Goal: Task Accomplishment & Management: Use online tool/utility

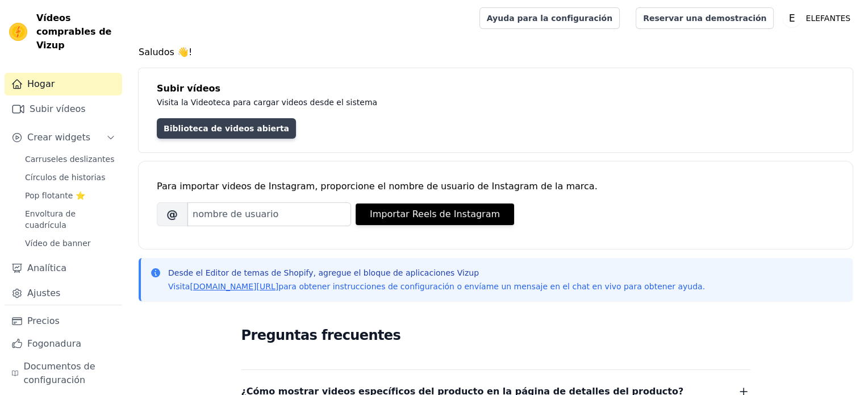
click at [211, 131] on font "Biblioteca de videos abierta" at bounding box center [227, 128] width 126 height 9
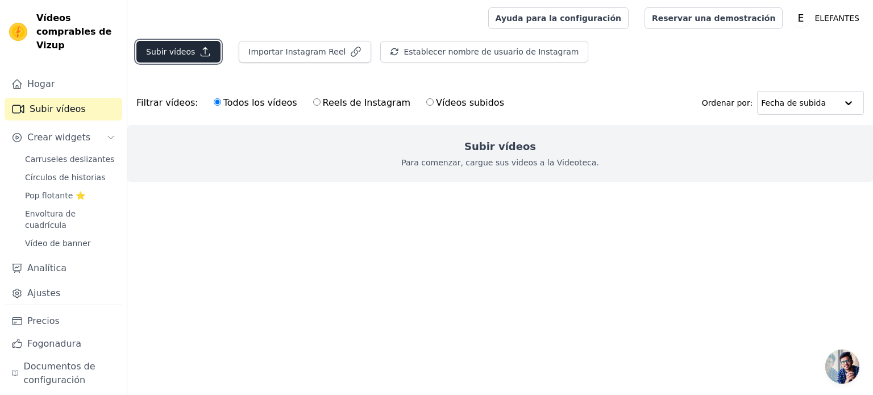
click at [175, 47] on font "Subir vídeos" at bounding box center [170, 51] width 49 height 9
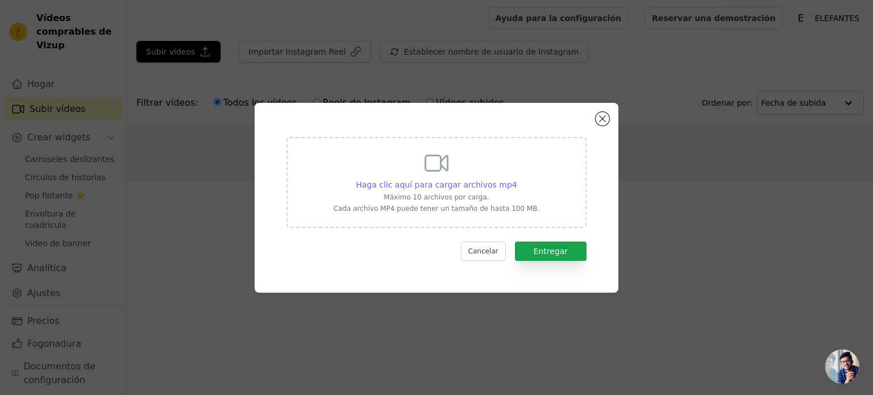
click at [452, 186] on font "Haga clic aquí para cargar archivos mp4" at bounding box center [436, 184] width 161 height 9
click at [517, 179] on input "Haga clic aquí para cargar archivos mp4 Máximo 10 archivos por carga. Cada arch…" at bounding box center [517, 178] width 1 height 1
type input "C:\fakepath\video corto 1 para Landing.mp4"
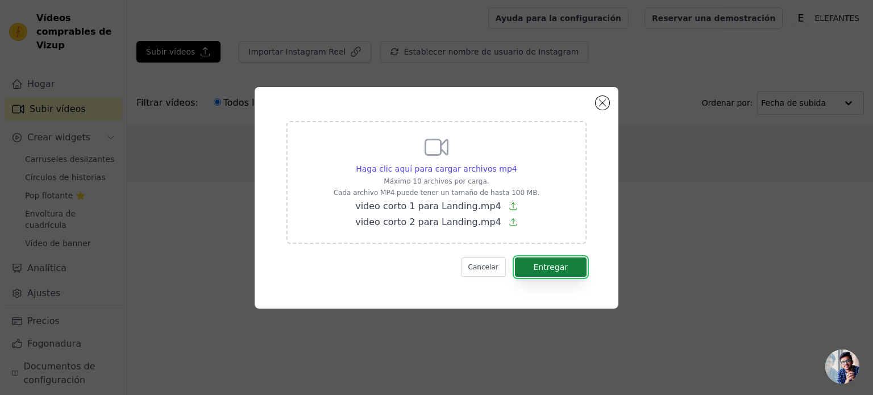
click at [550, 260] on button "Entregar" at bounding box center [551, 266] width 72 height 19
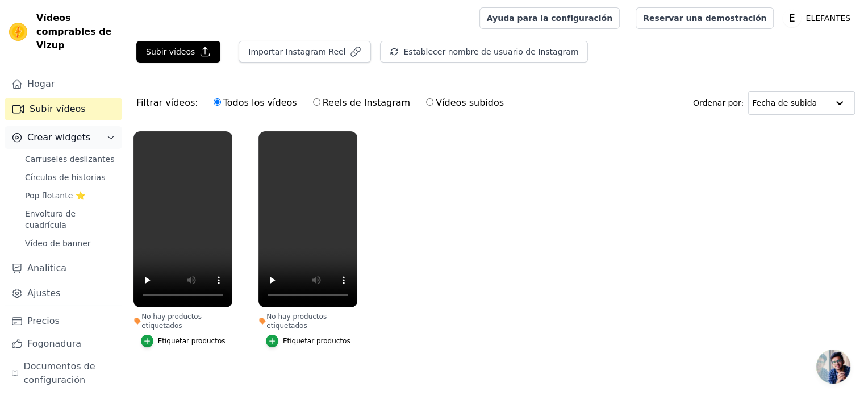
click at [85, 126] on button "Crear widgets" at bounding box center [64, 137] width 118 height 23
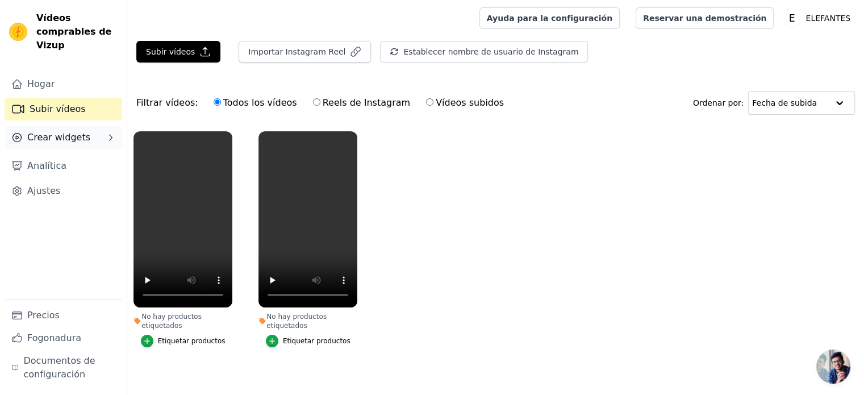
click at [85, 126] on button "Crear widgets" at bounding box center [64, 137] width 118 height 23
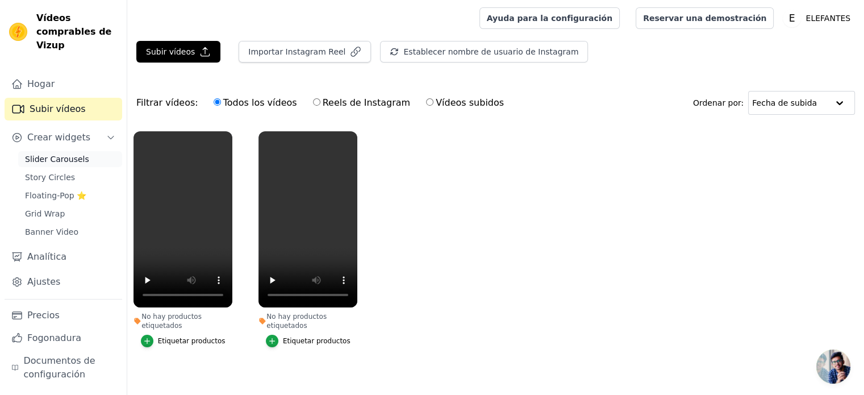
click at [56, 153] on span "Slider Carousels" at bounding box center [57, 158] width 64 height 11
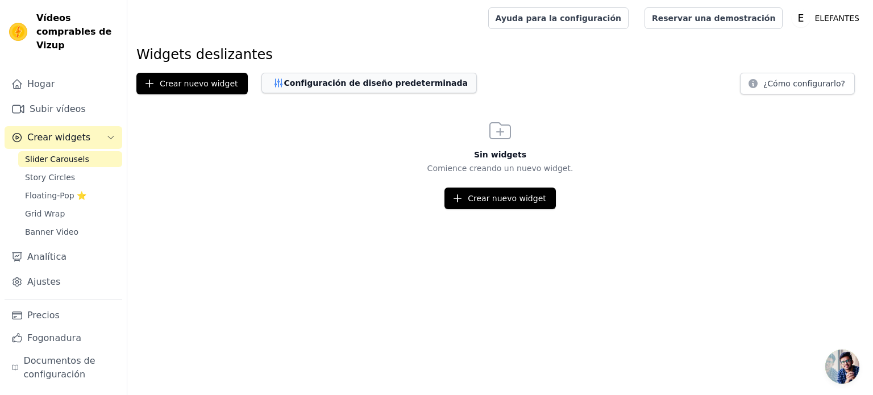
click at [355, 86] on font "Configuración de diseño predeterminada" at bounding box center [376, 82] width 184 height 9
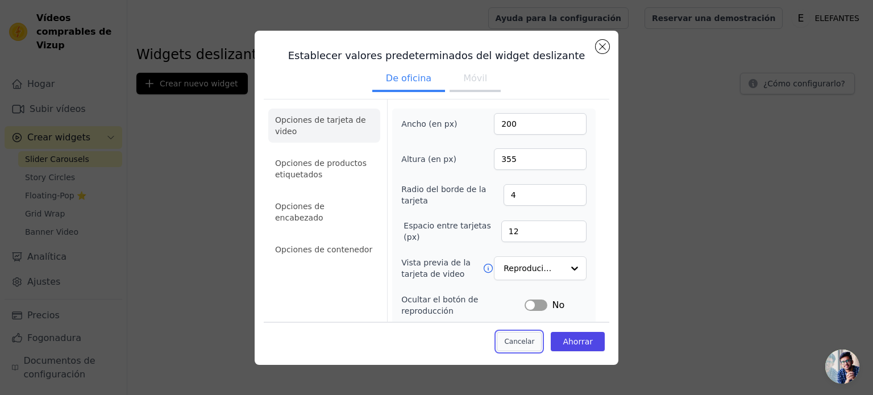
click at [522, 347] on button "Cancelar" at bounding box center [519, 341] width 45 height 19
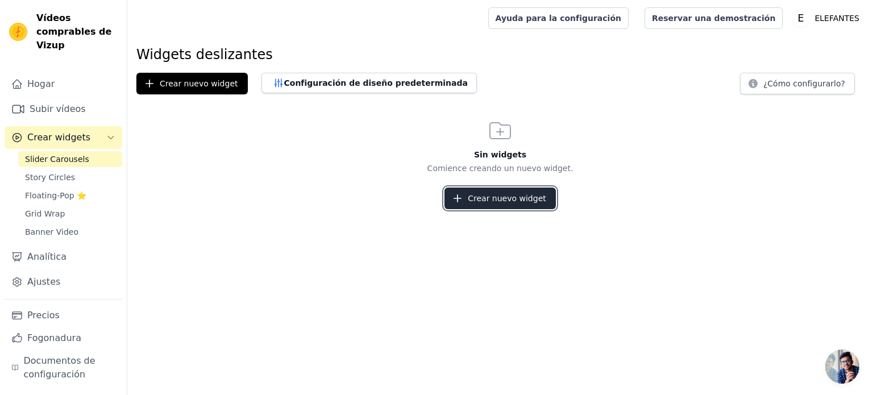
click at [507, 204] on button "Crear nuevo widget" at bounding box center [499, 199] width 111 height 22
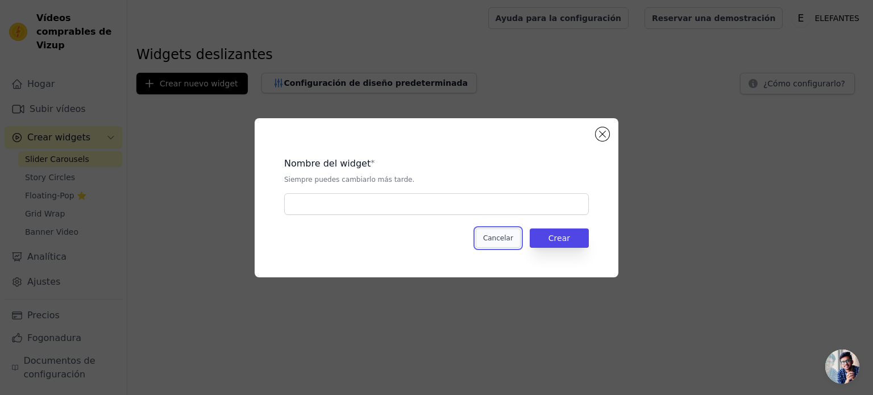
click at [499, 242] on font "Cancelar" at bounding box center [498, 238] width 30 height 8
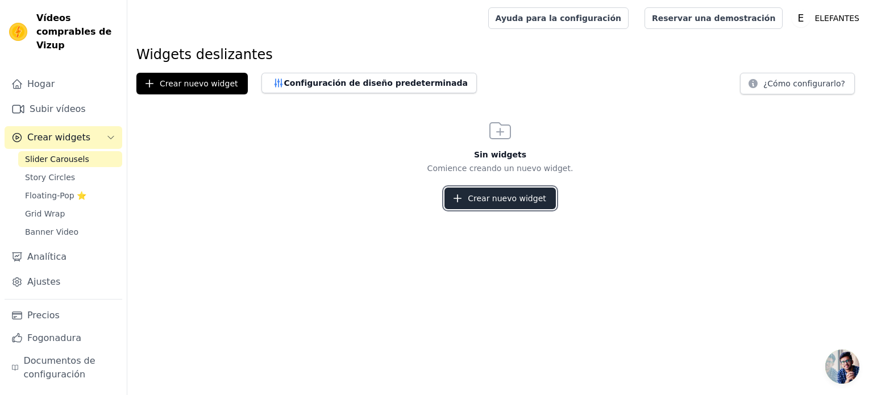
click at [500, 201] on font "Crear nuevo widget" at bounding box center [507, 198] width 78 height 9
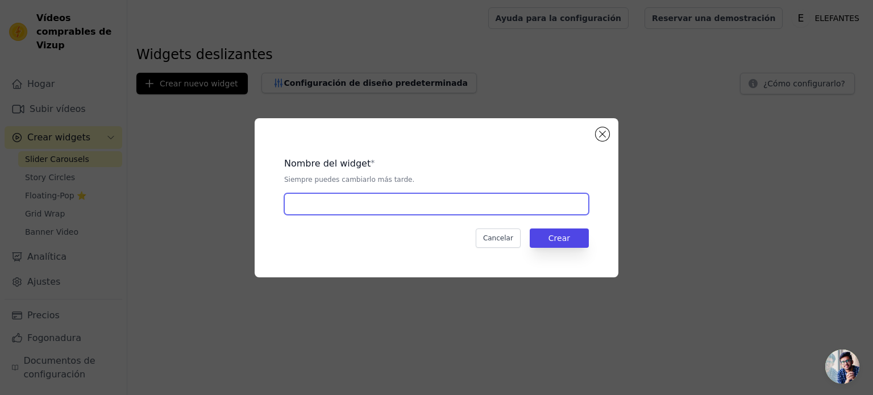
click at [494, 205] on input "text" at bounding box center [436, 204] width 305 height 22
type input "WIDGET PARA ELEPHANTS"
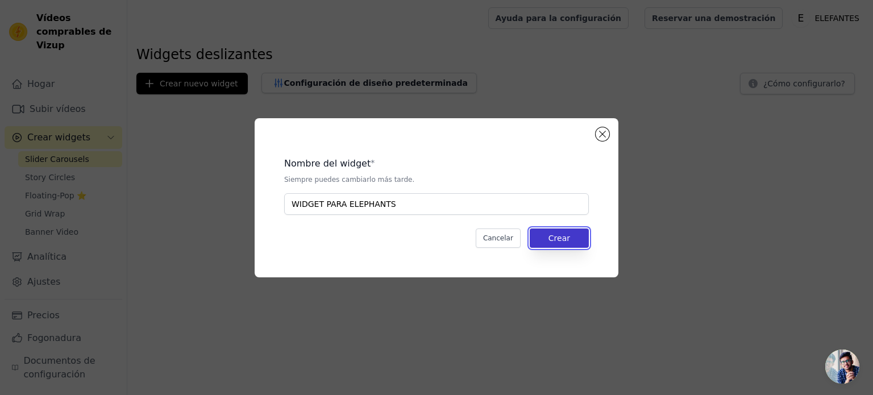
click at [574, 238] on button "Crear" at bounding box center [559, 237] width 59 height 19
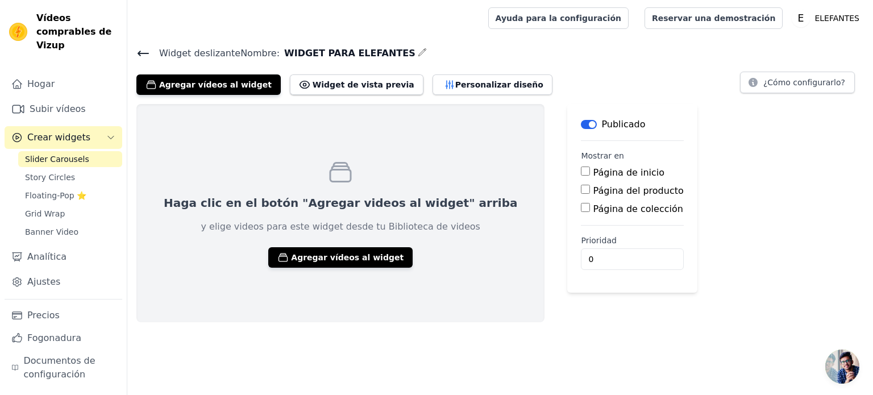
click at [581, 189] on input "Página del producto" at bounding box center [585, 189] width 9 height 9
checkbox input "true"
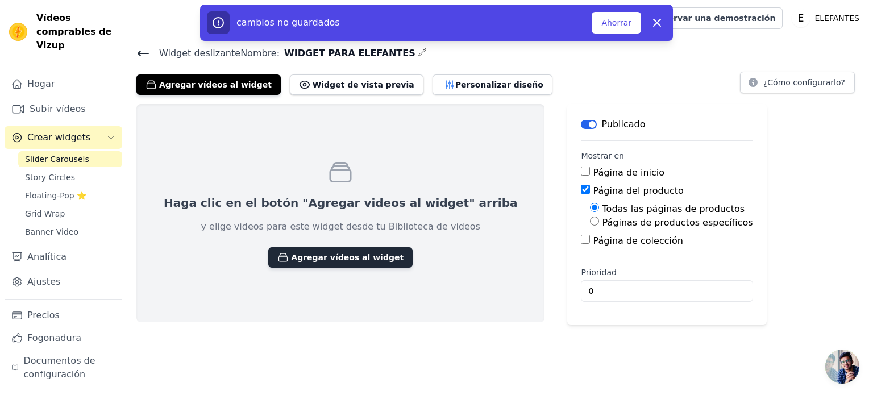
click at [300, 260] on font "Agregar vídeos al widget" at bounding box center [347, 257] width 113 height 9
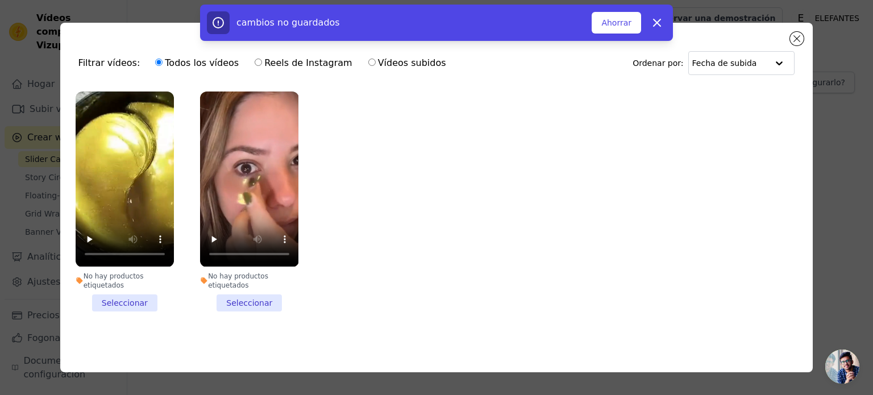
click at [103, 298] on li "No hay productos etiquetados Seleccionar" at bounding box center [125, 200] width 98 height 219
click at [0, 0] on input "No hay productos etiquetados Seleccionar" at bounding box center [0, 0] width 0 height 0
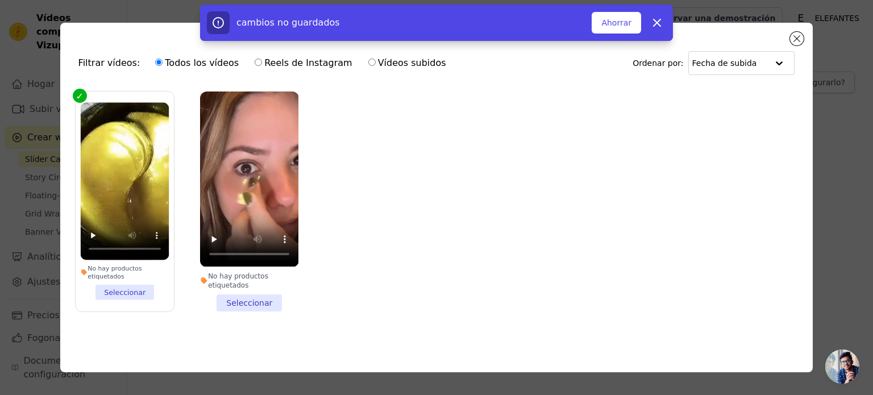
click at [252, 302] on li "No hay productos etiquetados Seleccionar" at bounding box center [249, 200] width 98 height 219
click at [0, 0] on input "No hay productos etiquetados Seleccionar" at bounding box center [0, 0] width 0 height 0
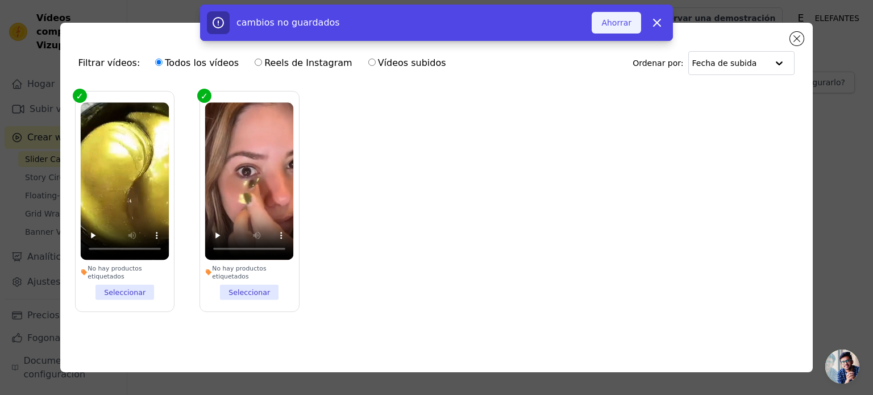
click at [615, 20] on font "Ahorrar" at bounding box center [616, 22] width 30 height 9
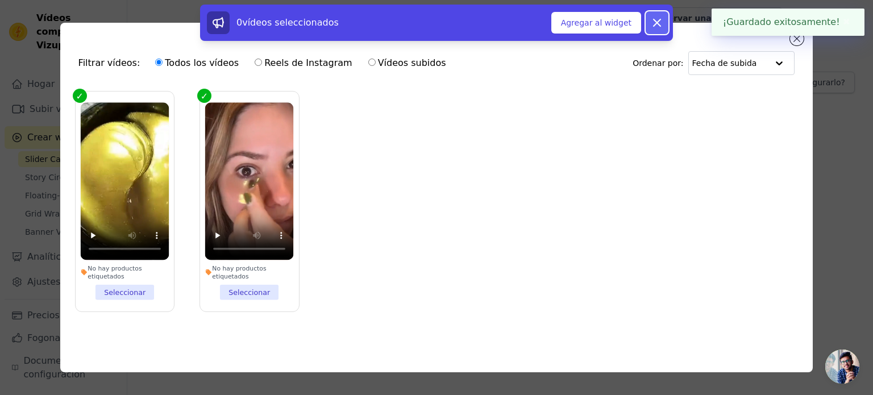
click at [654, 20] on icon at bounding box center [656, 22] width 7 height 7
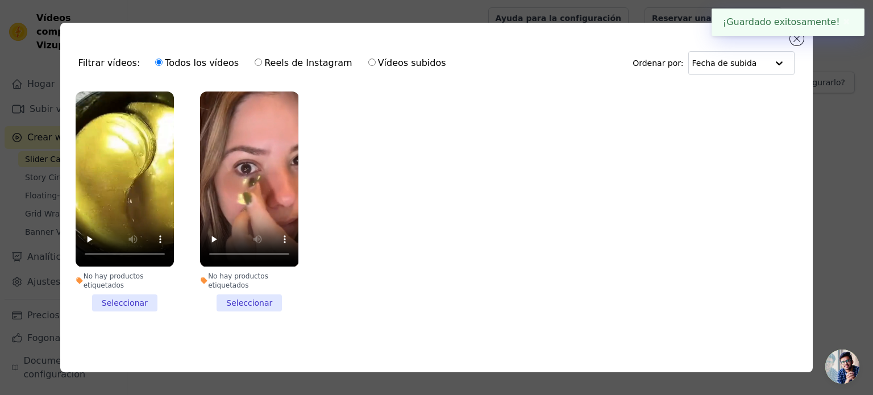
click at [263, 308] on li "No hay productos etiquetados Seleccionar" at bounding box center [249, 200] width 98 height 219
click at [0, 0] on input "No hay productos etiquetados Seleccionar" at bounding box center [0, 0] width 0 height 0
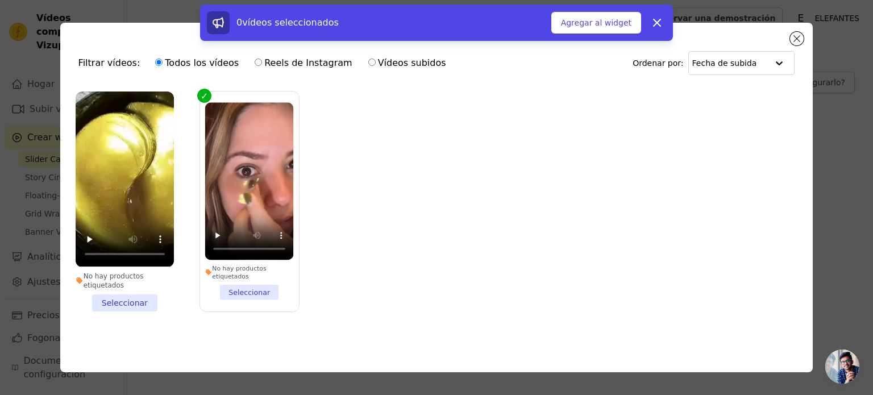
click at [140, 307] on li "No hay productos etiquetados Seleccionar" at bounding box center [125, 200] width 98 height 219
click at [0, 0] on input "No hay productos etiquetados Seleccionar" at bounding box center [0, 0] width 0 height 0
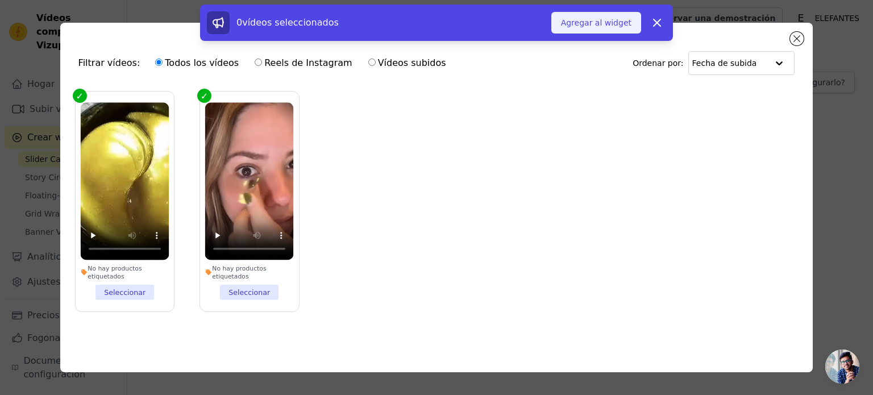
click at [600, 22] on font "Agregar al widget" at bounding box center [596, 22] width 70 height 9
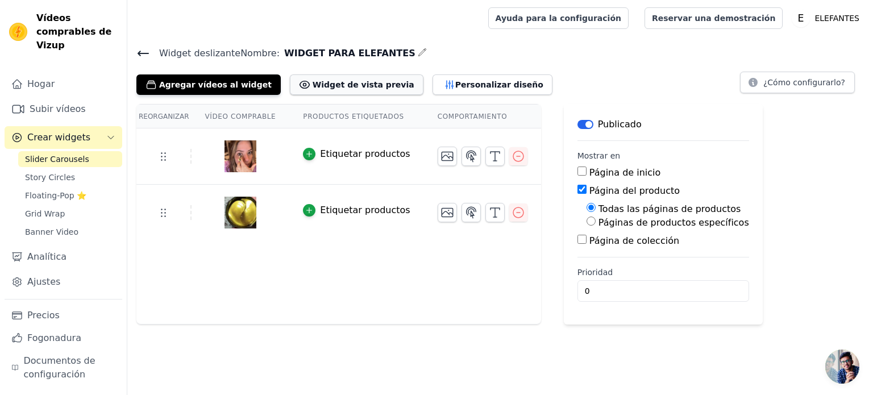
click at [327, 86] on font "Widget de vista previa" at bounding box center [364, 84] width 102 height 9
click at [455, 89] on font "Personalizar diseño" at bounding box center [499, 84] width 88 height 11
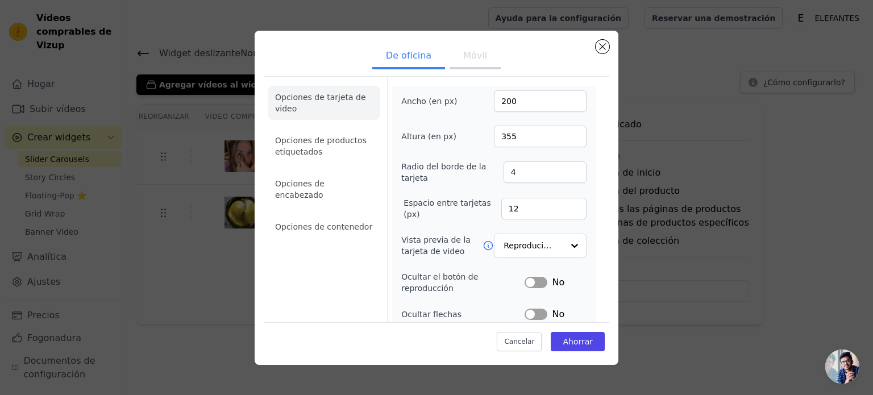
click at [466, 61] on font "Móvil" at bounding box center [475, 55] width 24 height 11
click at [325, 222] on font "Opciones de contenedor" at bounding box center [323, 226] width 97 height 9
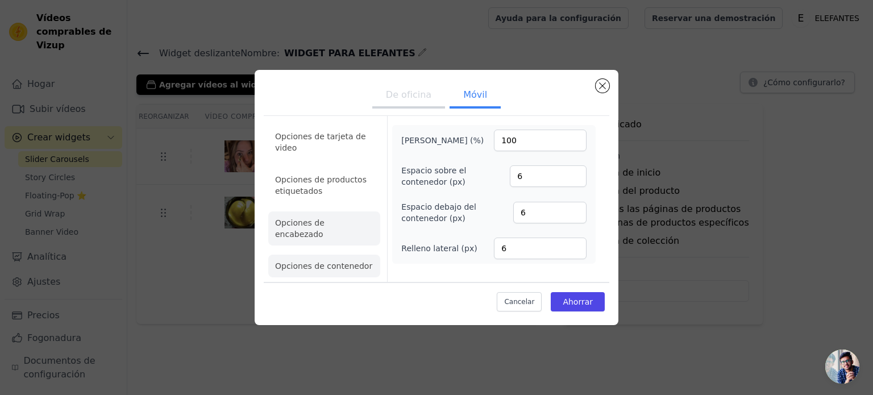
click at [324, 224] on font "Opciones de encabezado" at bounding box center [299, 228] width 49 height 20
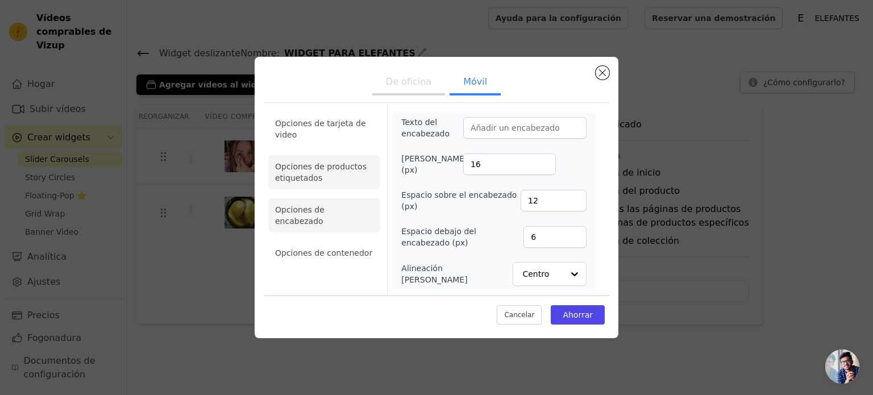
click at [328, 178] on li "Opciones de productos etiquetados" at bounding box center [324, 172] width 112 height 34
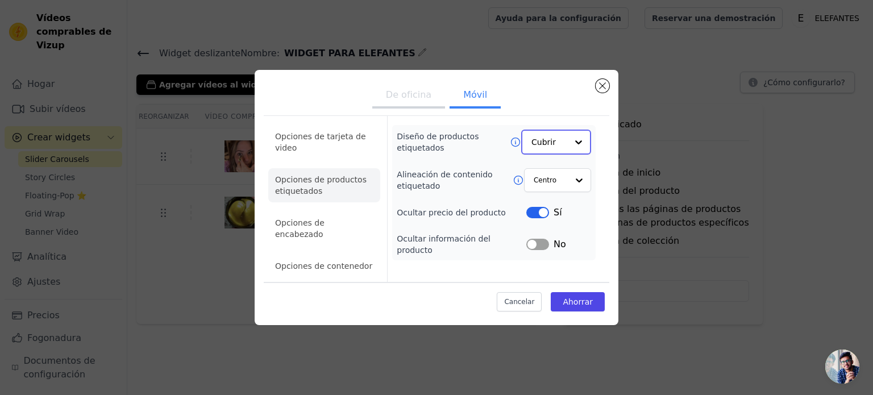
click at [569, 151] on div at bounding box center [578, 142] width 23 height 23
click at [603, 120] on div "Opciones de tarjeta de video Opciones de productos etiquetados Opciones de enca…" at bounding box center [436, 214] width 345 height 203
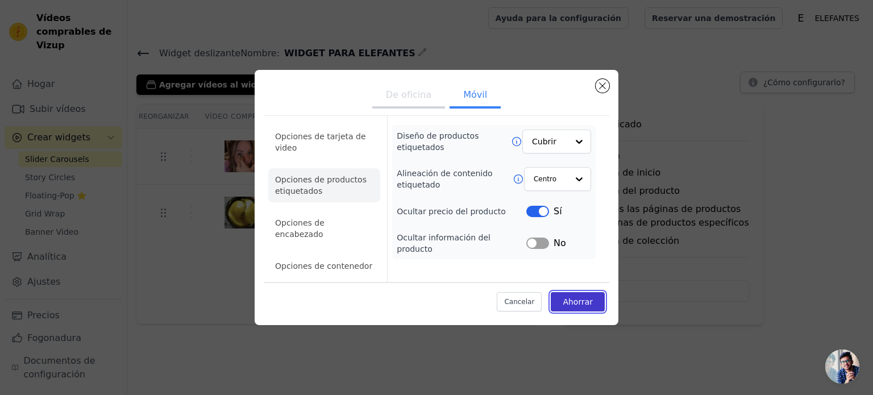
click at [566, 297] on font "Ahorrar" at bounding box center [578, 301] width 30 height 9
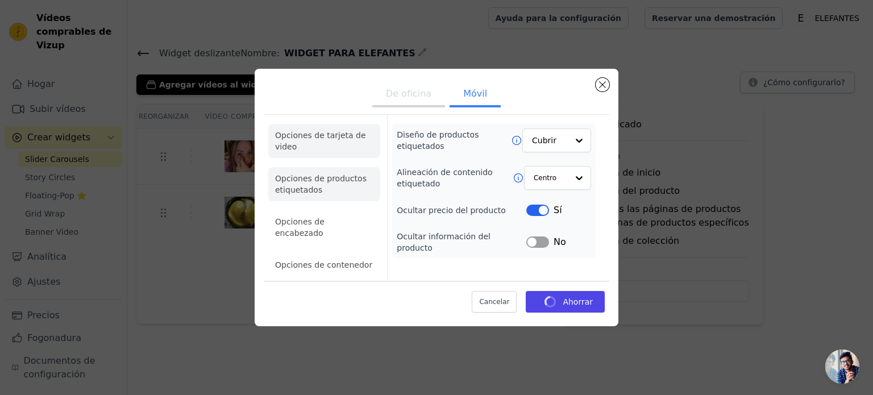
click at [296, 149] on li "Opciones de tarjeta de video" at bounding box center [324, 141] width 112 height 34
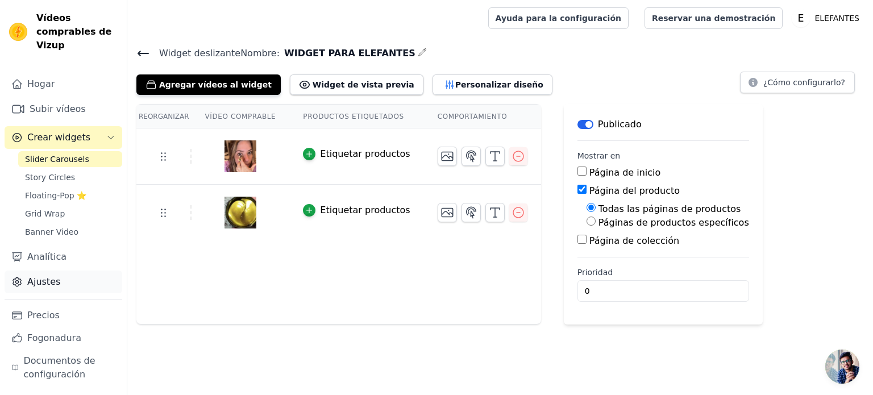
click at [82, 271] on link "Ajustes" at bounding box center [64, 281] width 118 height 23
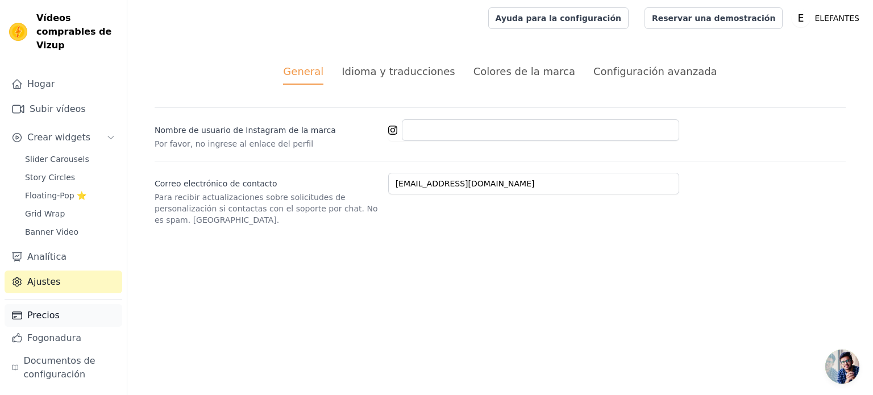
click at [72, 311] on link "Precios" at bounding box center [64, 315] width 118 height 23
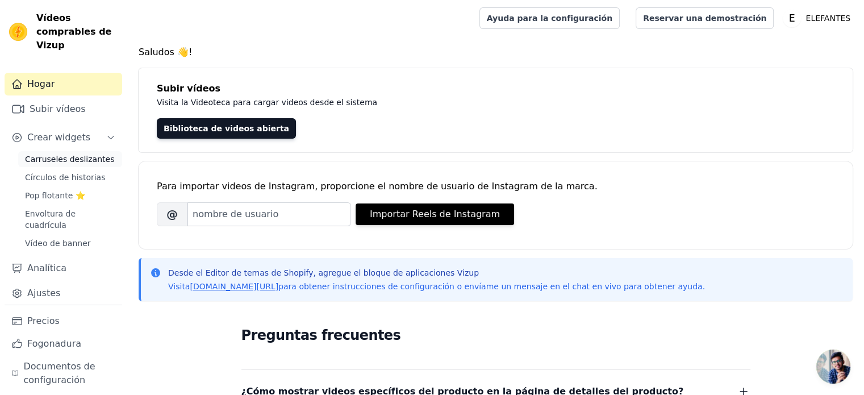
click at [84, 155] on font "Carruseles deslizantes" at bounding box center [69, 159] width 89 height 9
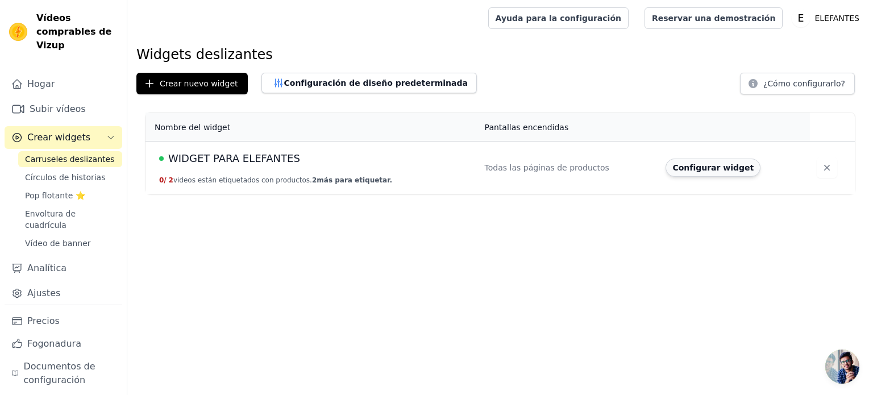
click at [693, 170] on font "Configurar widget" at bounding box center [712, 167] width 81 height 9
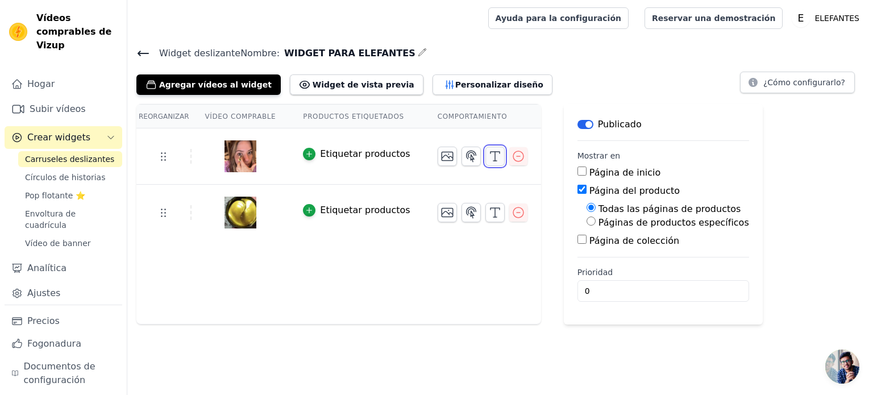
click at [488, 159] on icon "button" at bounding box center [495, 156] width 14 height 14
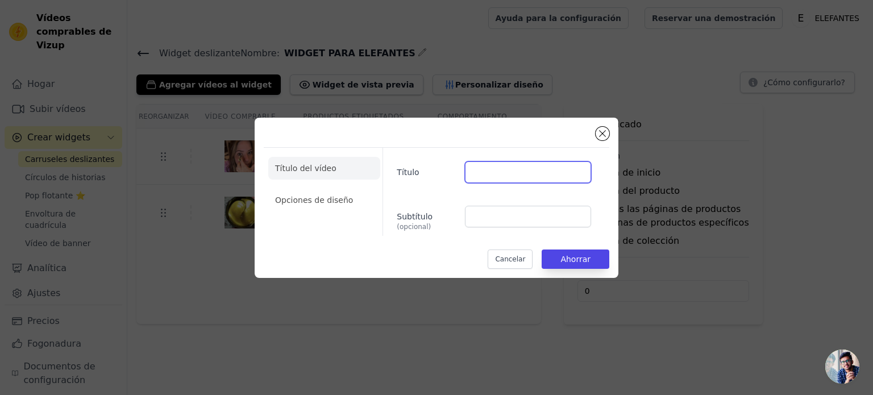
click at [498, 170] on input "Título" at bounding box center [528, 172] width 126 height 22
type input "h"
click at [314, 202] on font "Opciones de diseño" at bounding box center [314, 199] width 78 height 9
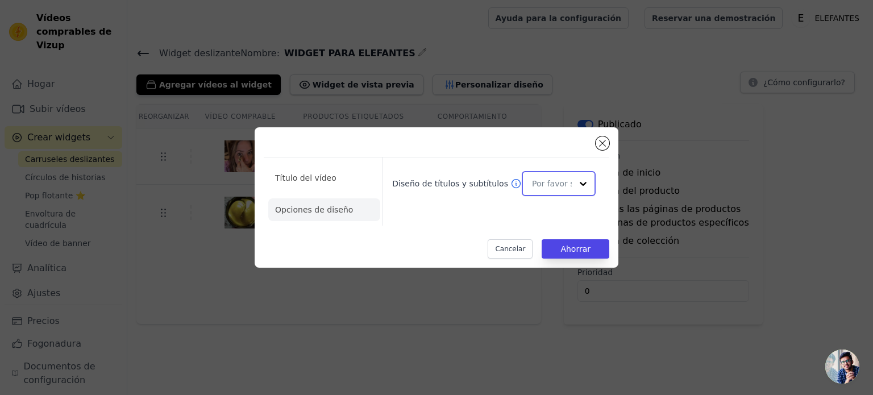
click at [532, 185] on input "Diseño de títulos y subtítulos" at bounding box center [552, 183] width 40 height 23
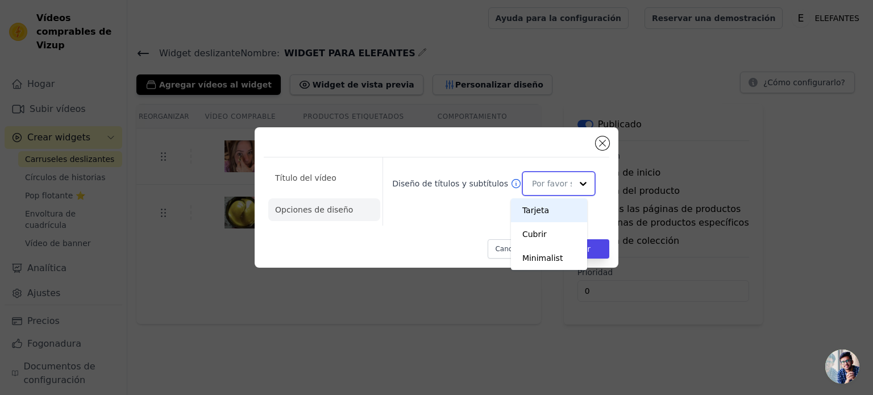
click at [532, 185] on input "Diseño de títulos y subtítulos" at bounding box center [552, 183] width 40 height 23
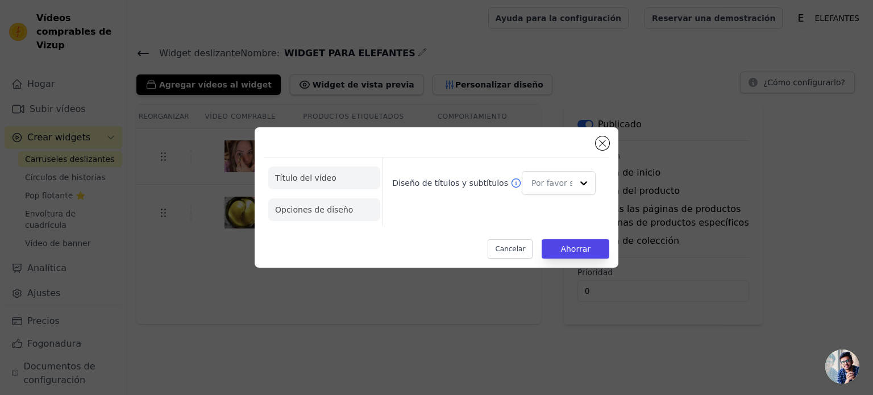
click at [295, 175] on font "Título del vídeo" at bounding box center [305, 177] width 61 height 9
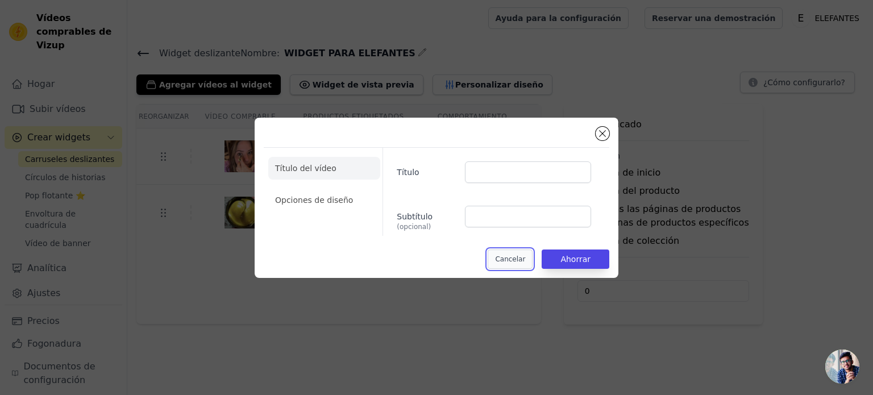
click at [522, 261] on font "Cancelar" at bounding box center [510, 259] width 30 height 8
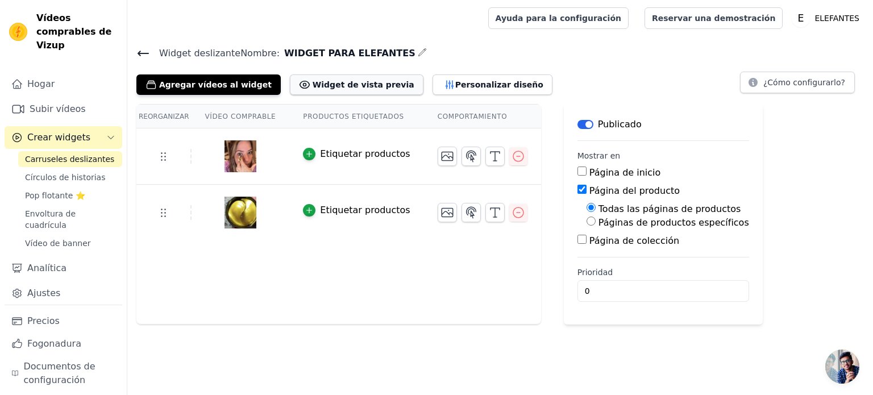
click at [359, 85] on font "Widget de vista previa" at bounding box center [364, 84] width 102 height 9
click at [455, 84] on font "Personalizar diseño" at bounding box center [499, 84] width 88 height 9
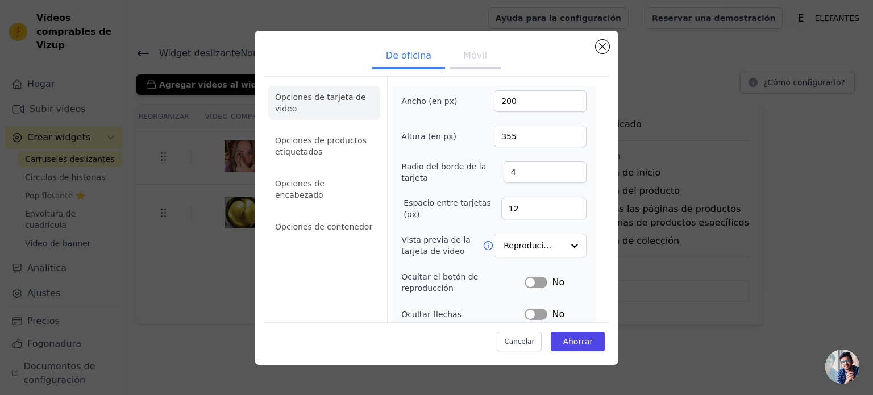
click at [460, 66] on button "Móvil" at bounding box center [474, 56] width 51 height 25
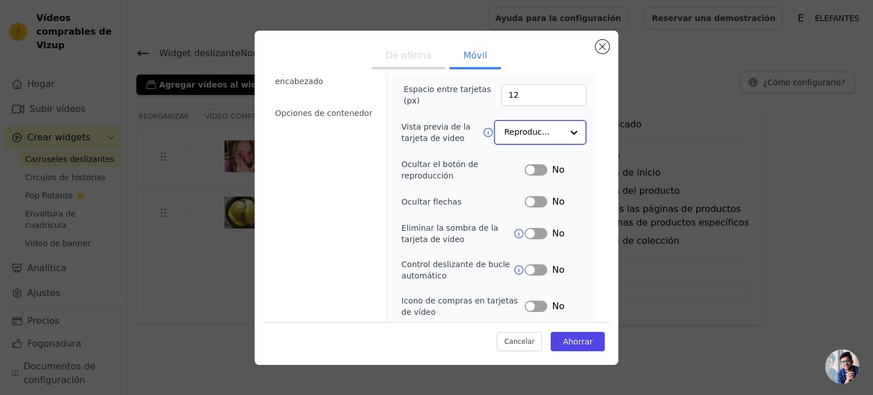
click at [563, 131] on div at bounding box center [574, 132] width 23 height 23
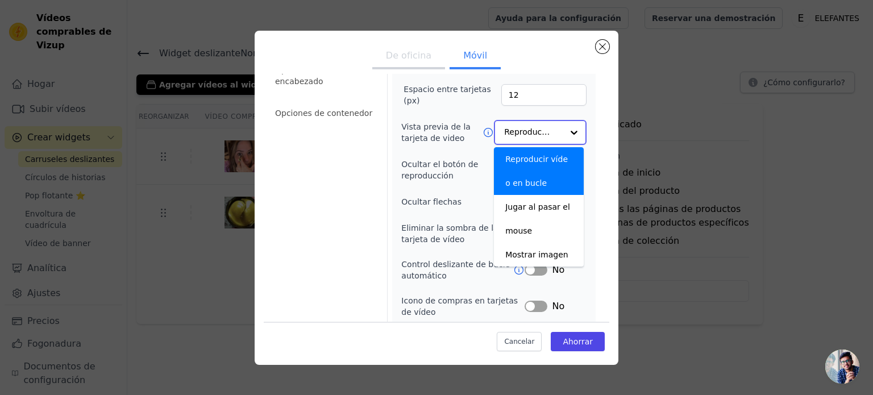
click at [563, 131] on div at bounding box center [574, 132] width 23 height 23
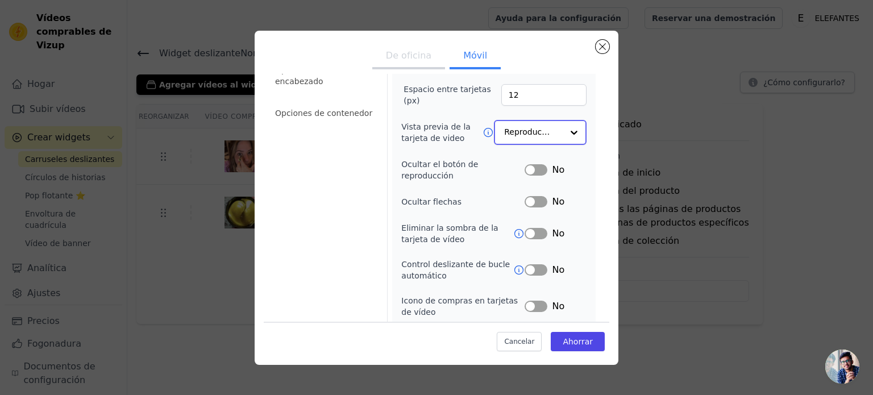
click at [563, 131] on div at bounding box center [574, 132] width 23 height 23
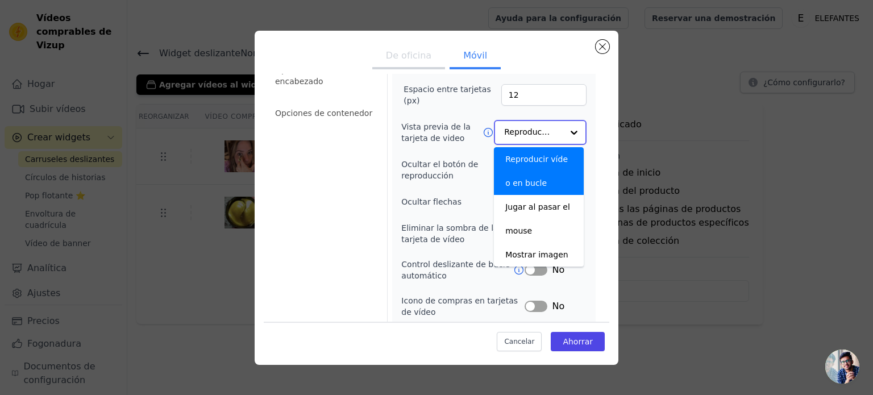
click at [559, 159] on font "Reproducir vídeo en bucle" at bounding box center [536, 171] width 63 height 33
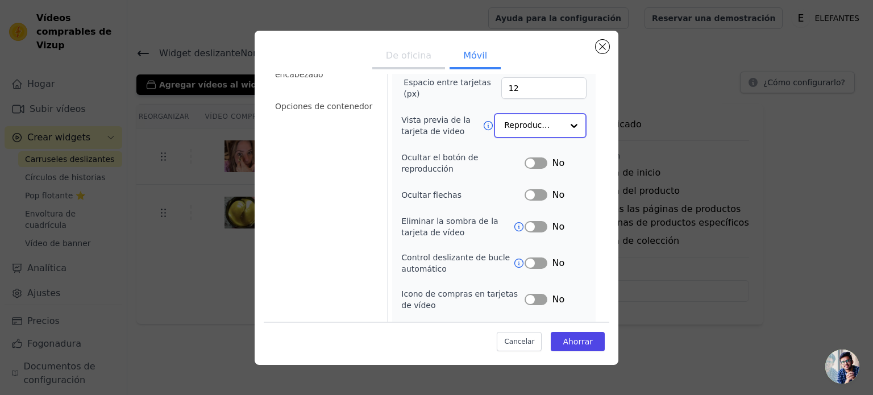
scroll to position [0, 0]
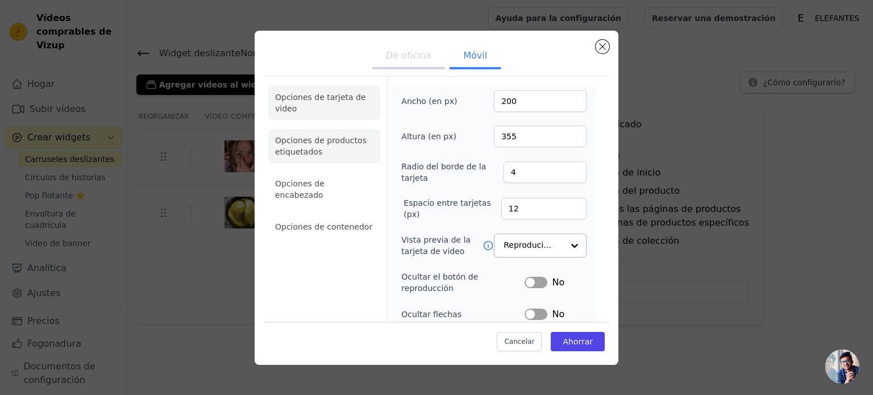
click at [325, 139] on font "Opciones de productos etiquetados" at bounding box center [320, 146] width 91 height 20
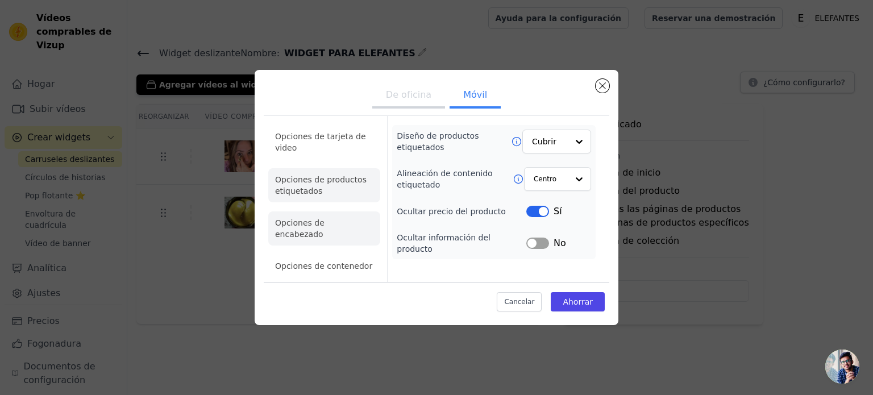
click at [324, 224] on font "Opciones de encabezado" at bounding box center [299, 228] width 49 height 20
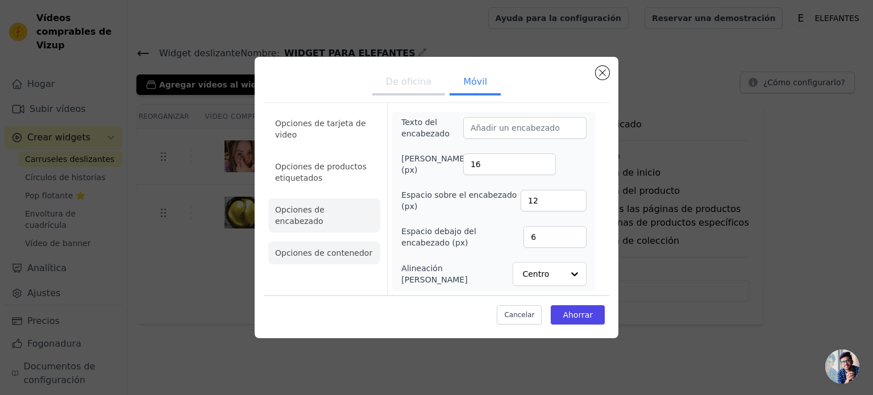
click at [328, 248] on font "Opciones de contenedor" at bounding box center [323, 252] width 97 height 9
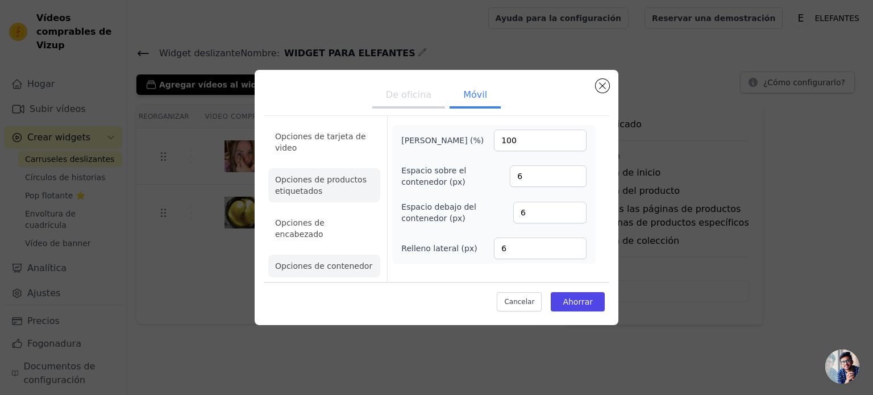
click at [320, 178] on li "Opciones de productos etiquetados" at bounding box center [324, 185] width 112 height 34
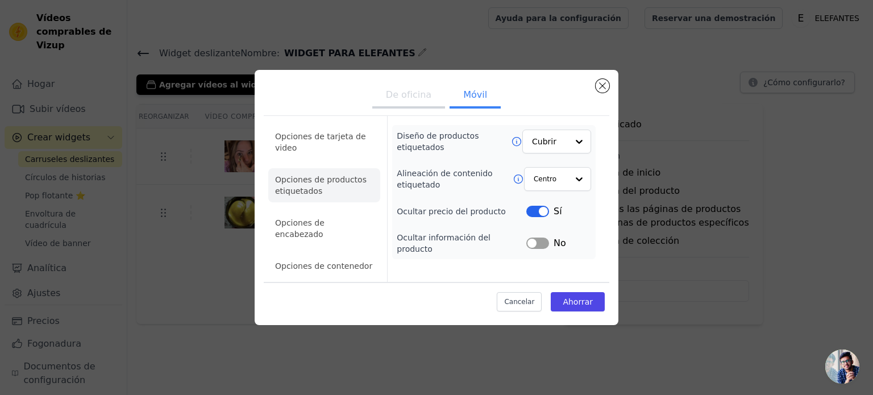
click at [318, 168] on ul "Opciones de tarjeta de video Opciones de productos etiquetados Opciones de enca…" at bounding box center [324, 200] width 112 height 161
click at [323, 153] on li "Opciones de tarjeta de video" at bounding box center [324, 142] width 112 height 34
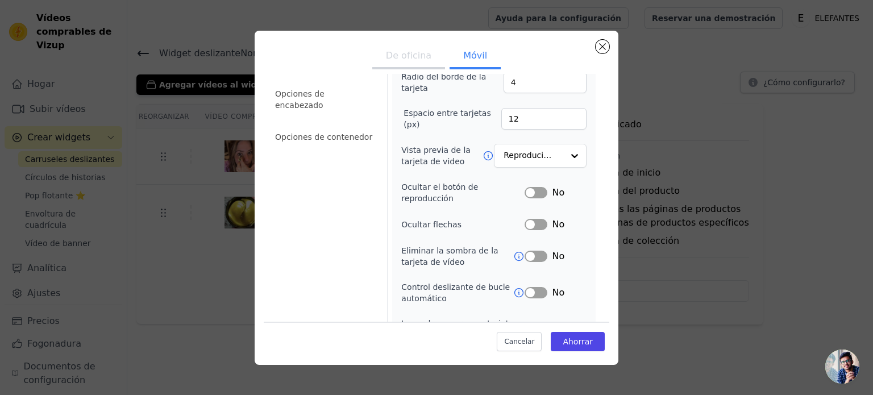
scroll to position [114, 0]
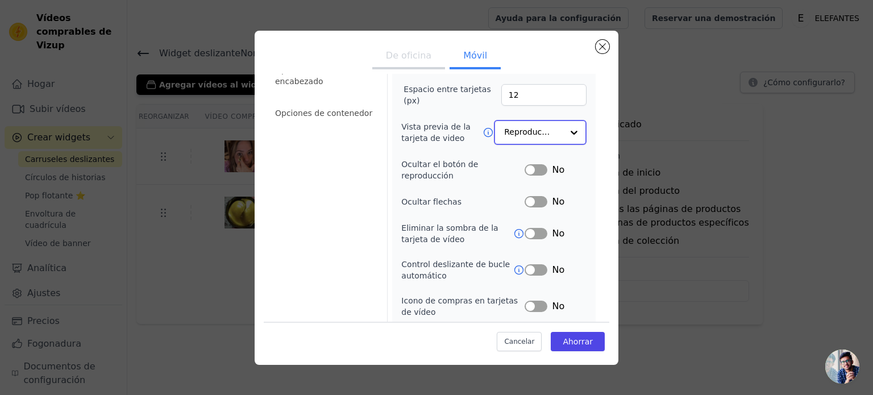
click at [552, 130] on input "Vista previa de la tarjeta de video" at bounding box center [533, 132] width 59 height 23
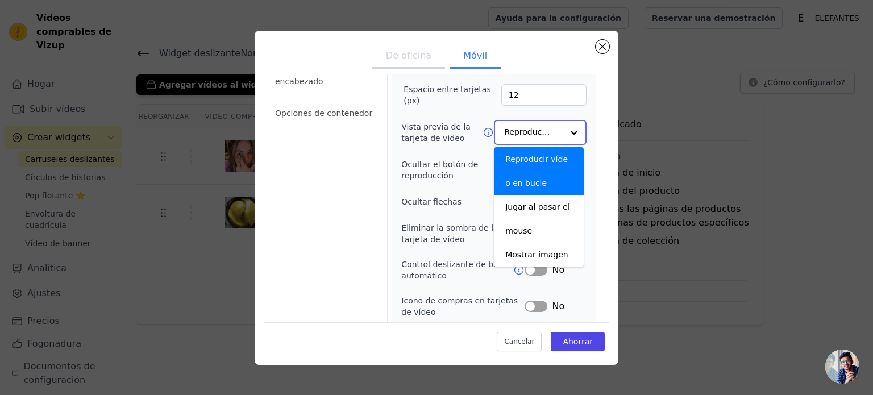
click at [552, 130] on input "Vista previa de la tarjeta de video" at bounding box center [533, 132] width 59 height 23
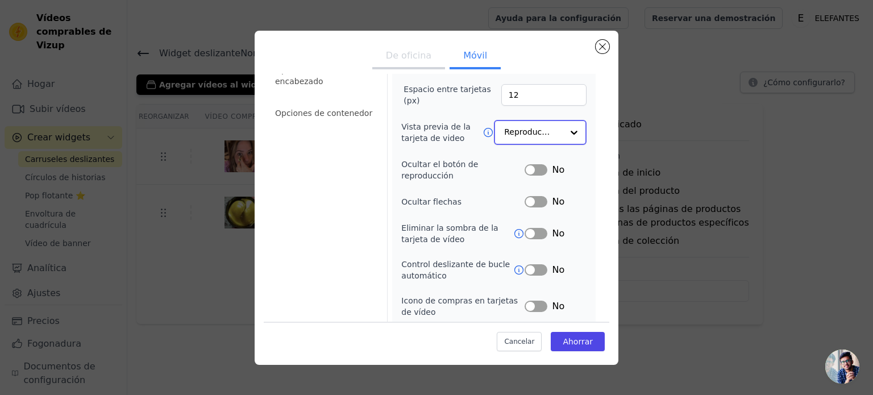
click at [552, 130] on input "Vista previa de la tarjeta de video" at bounding box center [533, 132] width 59 height 23
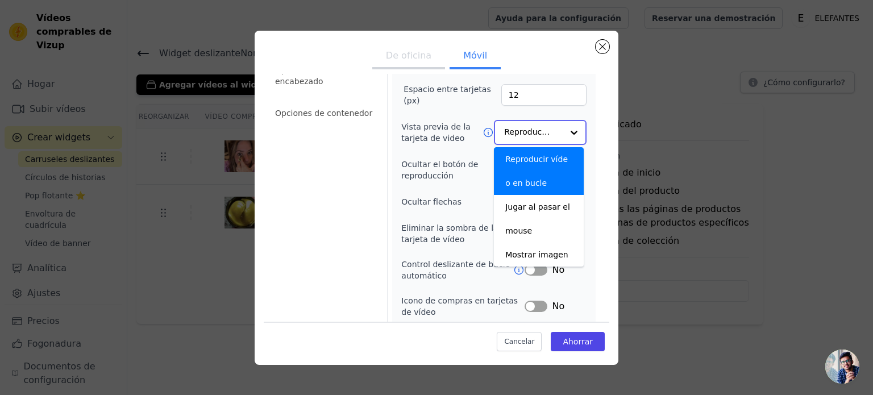
click at [552, 130] on input "Vista previa de la tarjeta de video" at bounding box center [533, 132] width 59 height 23
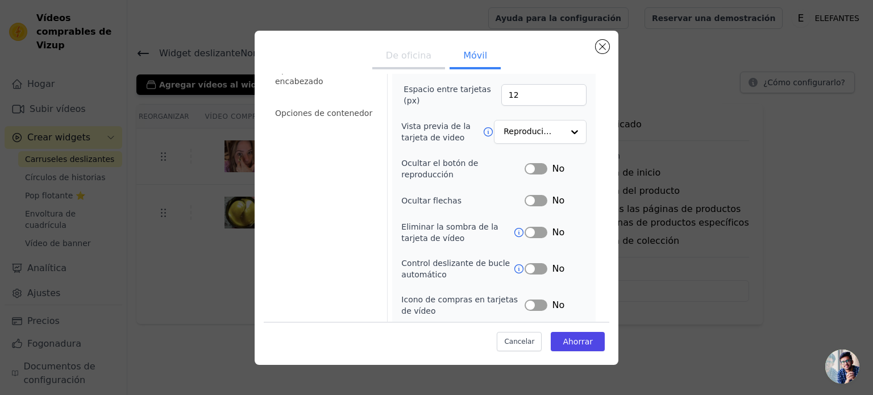
click at [535, 165] on button "Etiqueta" at bounding box center [535, 168] width 23 height 11
click at [513, 231] on icon at bounding box center [518, 232] width 11 height 11
click at [534, 234] on button "Etiqueta" at bounding box center [535, 232] width 23 height 11
click at [577, 343] on font "Ahorrar" at bounding box center [578, 341] width 30 height 9
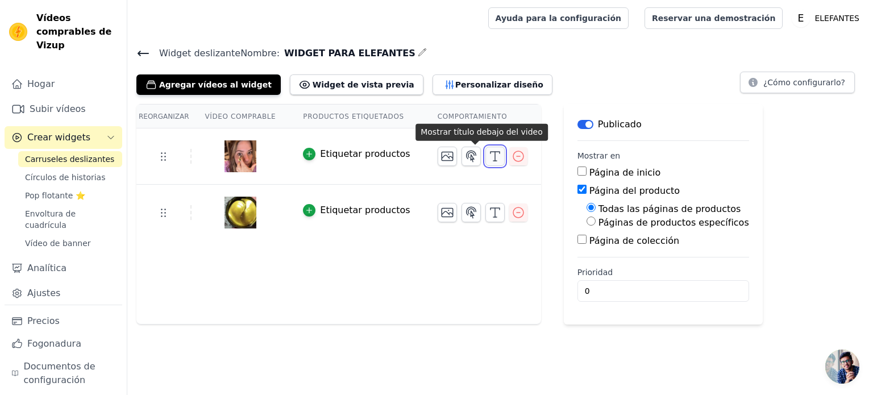
click at [488, 161] on icon "button" at bounding box center [495, 156] width 14 height 14
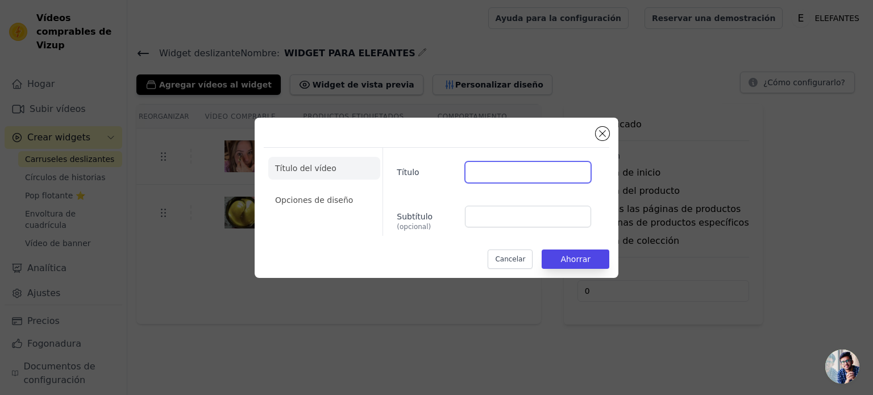
click at [476, 168] on input "Título" at bounding box center [528, 172] width 126 height 22
type input "v"
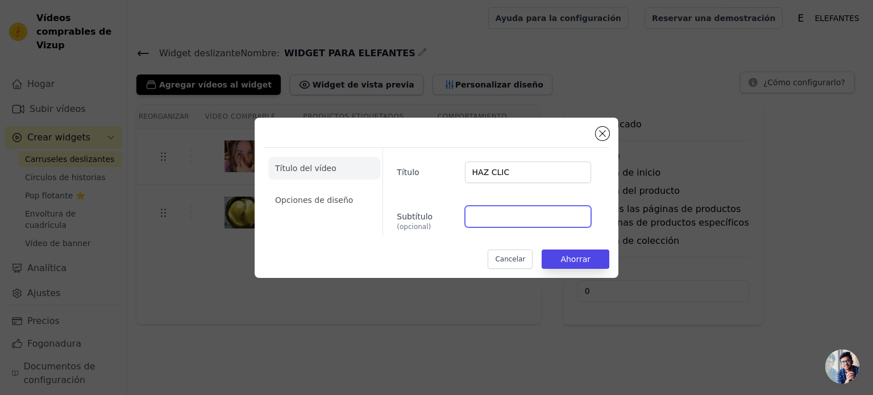
click at [493, 216] on input "Subtítulo (opcional)" at bounding box center [528, 217] width 126 height 22
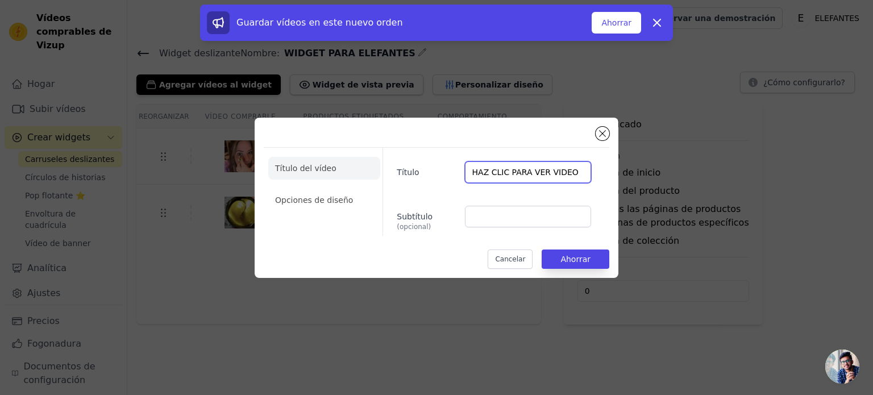
click at [539, 172] on input "HAZ CLIC PARA VER VIDEO" at bounding box center [528, 172] width 126 height 22
type input "HAZ CLIC PARA VER VIDEO"
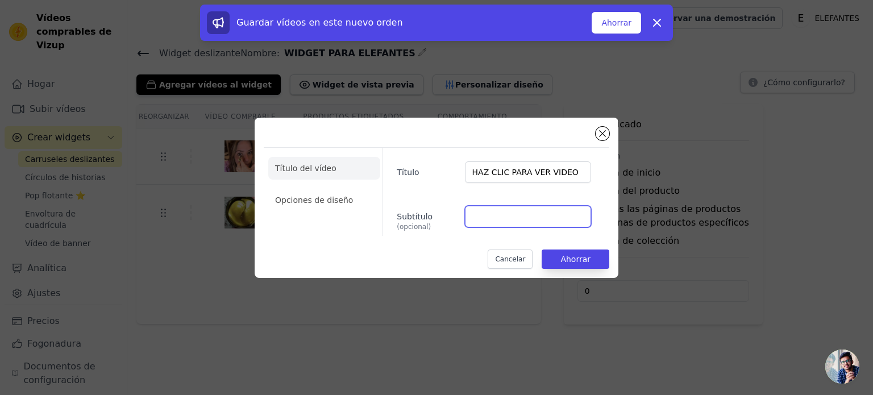
click at [502, 221] on input "Subtítulo (opcional)" at bounding box center [528, 217] width 126 height 22
paste input "HAZ CLIC PARA VER VIDEO"
type input "HAZ CLIC PARA VER VIDEO 2"
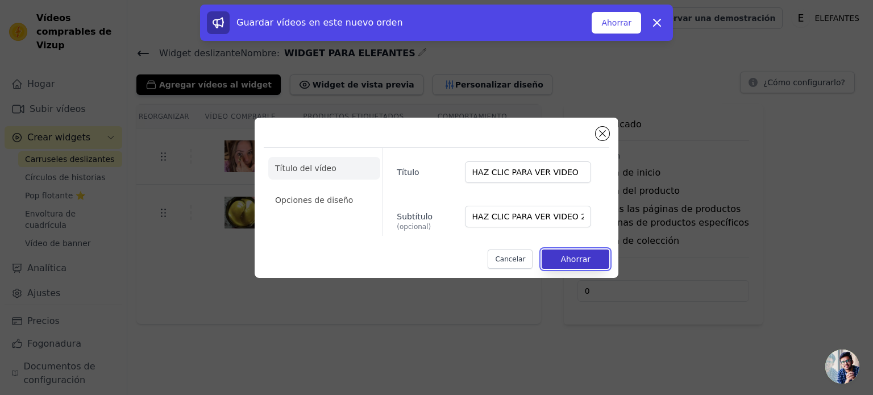
click at [578, 263] on font "Ahorrar" at bounding box center [575, 259] width 30 height 9
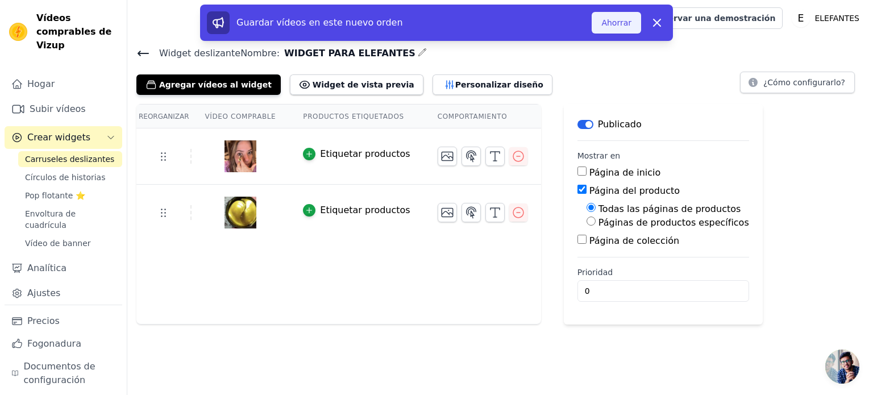
click at [607, 29] on button "Ahorrar" at bounding box center [616, 23] width 49 height 22
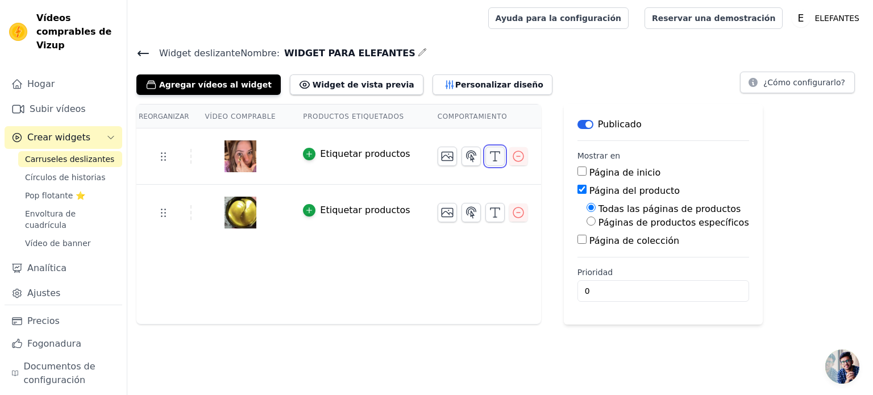
click at [488, 154] on icon "button" at bounding box center [495, 156] width 14 height 14
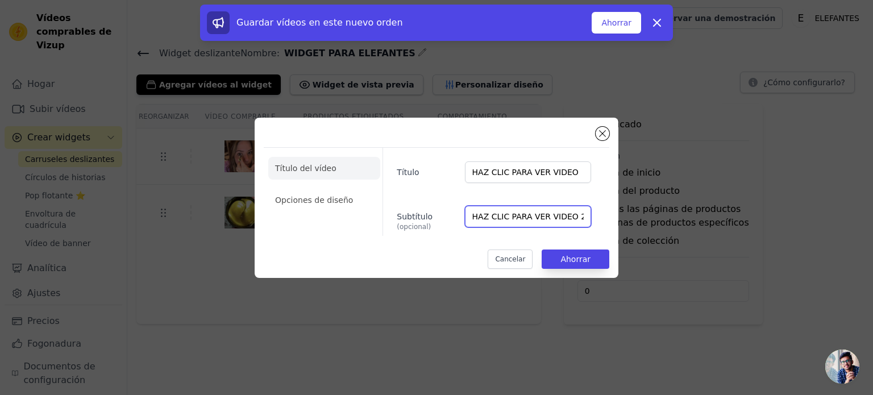
click at [555, 214] on input "HAZ CLIC PARA VER VIDEO 2" at bounding box center [528, 217] width 126 height 22
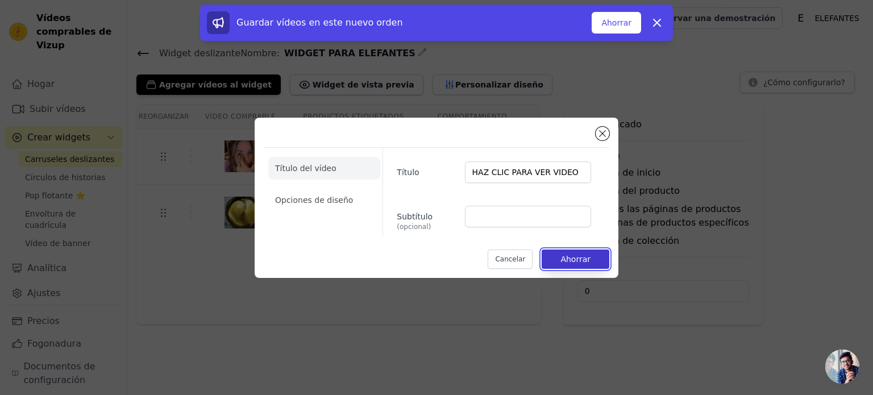
click at [580, 263] on font "Ahorrar" at bounding box center [575, 259] width 30 height 9
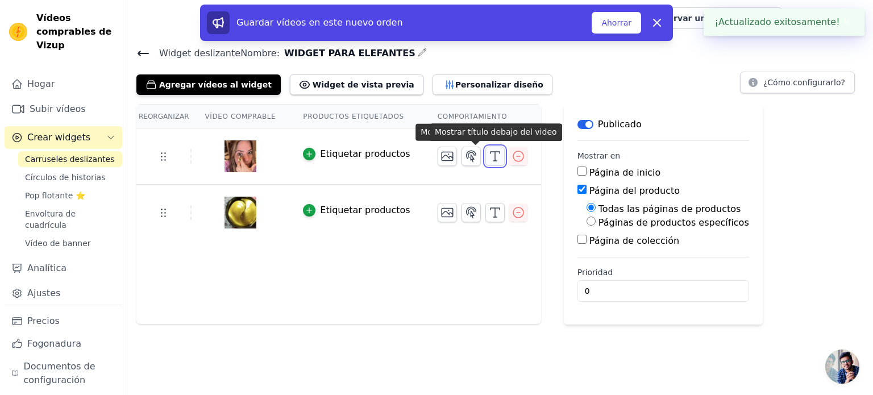
click at [488, 161] on icon "button" at bounding box center [495, 156] width 14 height 14
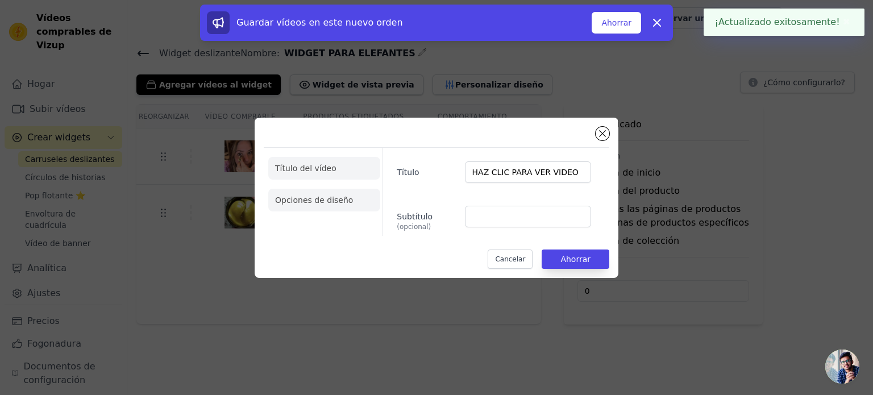
click at [318, 202] on font "Opciones de diseño" at bounding box center [314, 199] width 78 height 9
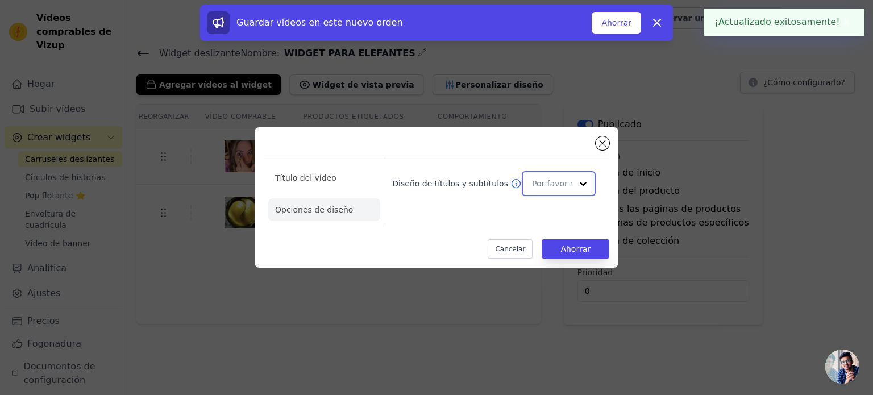
click at [564, 181] on input "Diseño de títulos y subtítulos" at bounding box center [552, 183] width 40 height 23
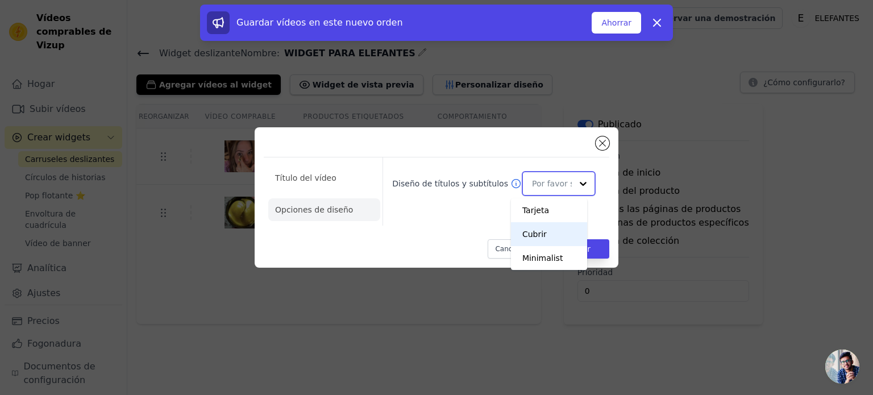
click at [530, 234] on font "Cubrir" at bounding box center [534, 234] width 24 height 9
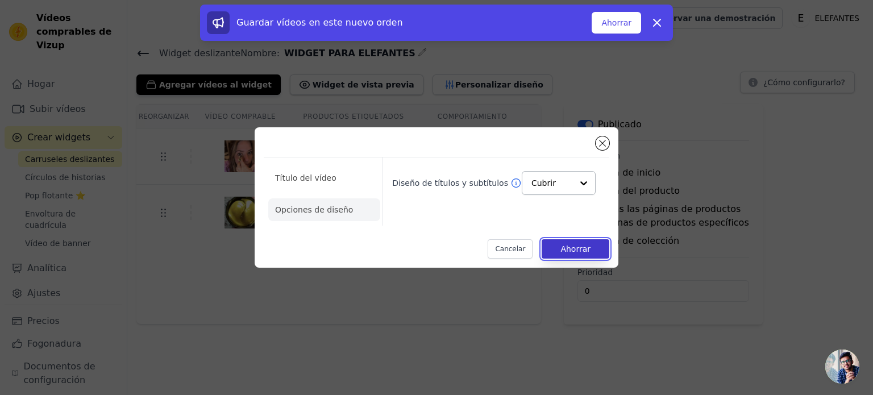
click at [580, 251] on font "Ahorrar" at bounding box center [575, 248] width 30 height 9
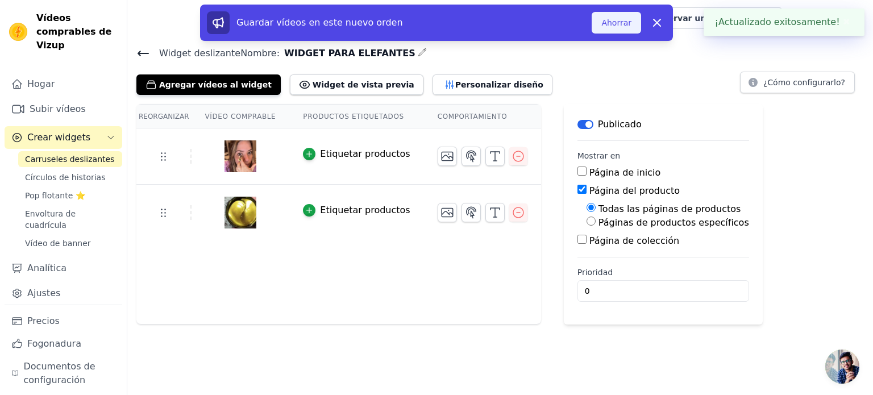
click at [630, 22] on font "Ahorrar" at bounding box center [616, 22] width 30 height 9
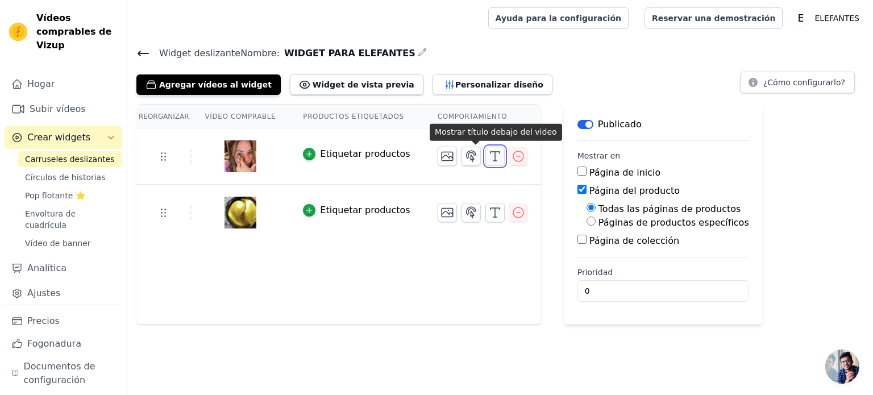
click at [488, 160] on icon "button" at bounding box center [495, 156] width 14 height 14
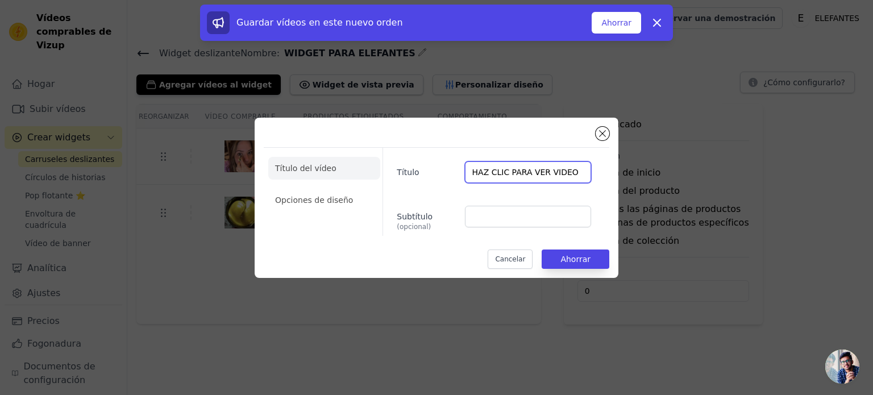
click at [526, 170] on input "HAZ CLIC PARA VER VIDEO" at bounding box center [528, 172] width 126 height 22
click at [523, 172] on input "HAZ CLIC PARA VER VIDEO" at bounding box center [528, 172] width 126 height 22
click at [523, 260] on font "Cancelar" at bounding box center [510, 259] width 30 height 8
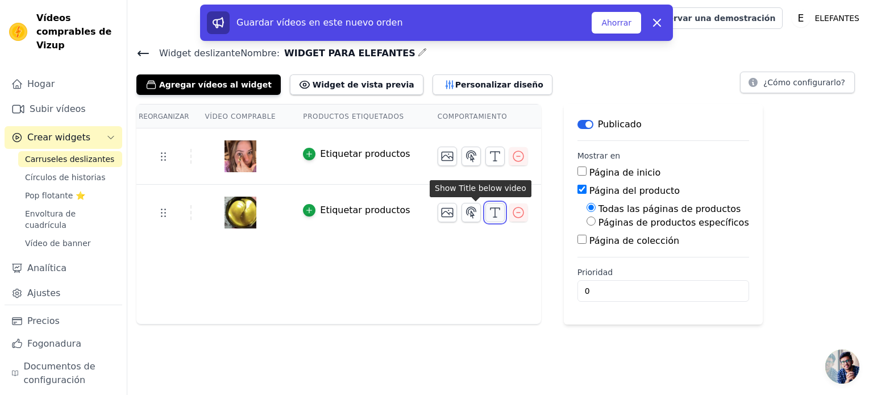
click at [488, 214] on icon "button" at bounding box center [495, 213] width 14 height 14
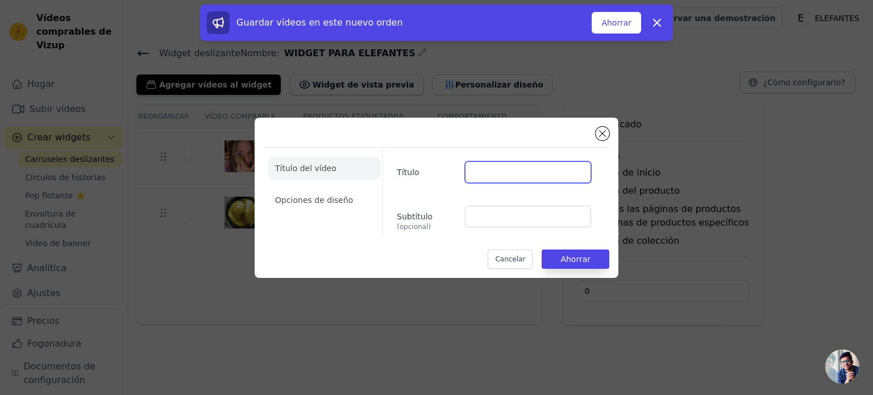
drag, startPoint x: 476, startPoint y: 173, endPoint x: 471, endPoint y: 161, distance: 13.0
click at [476, 173] on input "Título" at bounding box center [528, 172] width 126 height 22
type input "HAZ CLIC PARA VER VIDEO"
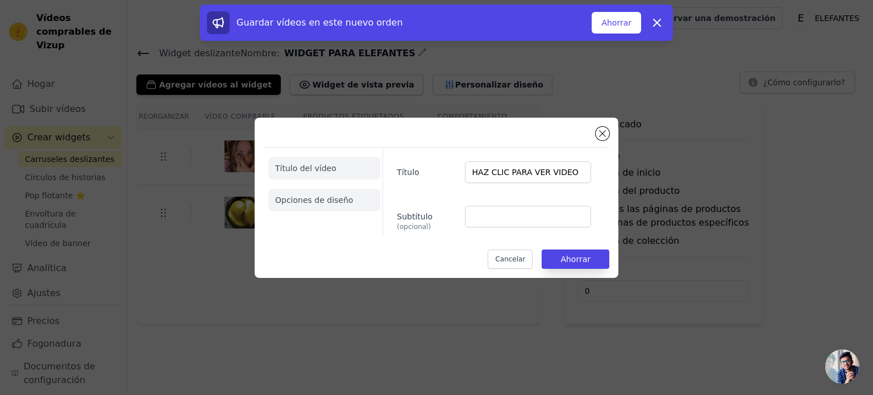
click at [323, 192] on li "Opciones de diseño" at bounding box center [324, 200] width 112 height 23
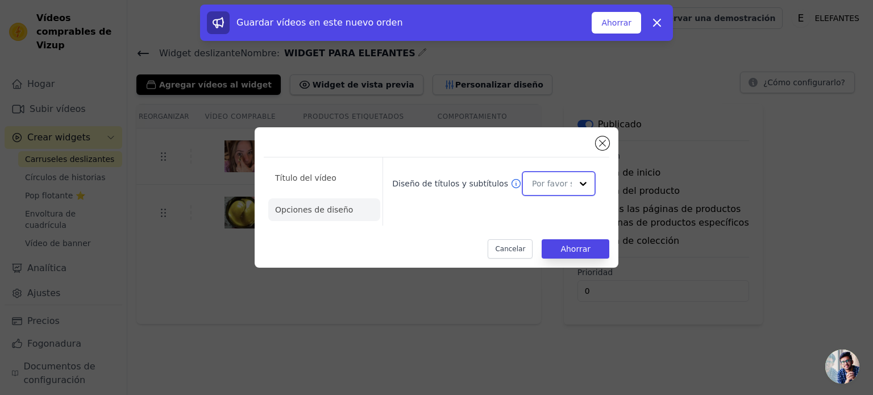
click at [545, 183] on input "Diseño de títulos y subtítulos" at bounding box center [552, 183] width 40 height 23
click at [548, 236] on div "Cubrir" at bounding box center [549, 234] width 76 height 24
click at [573, 252] on font "Ahorrar" at bounding box center [575, 248] width 30 height 9
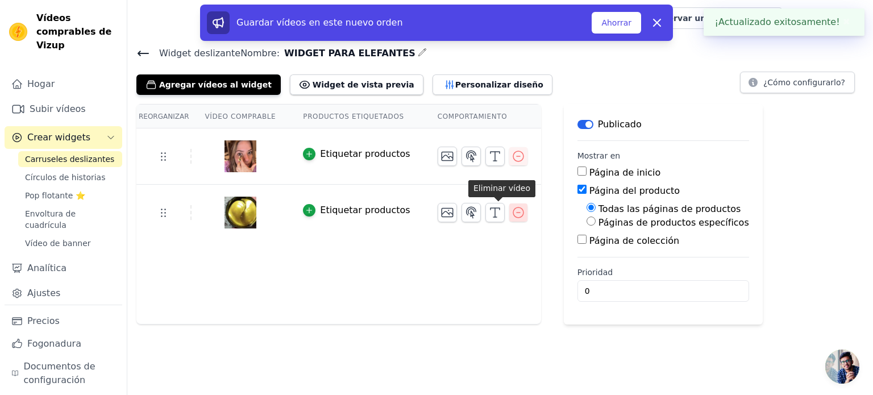
click at [511, 216] on icon "button" at bounding box center [518, 213] width 14 height 14
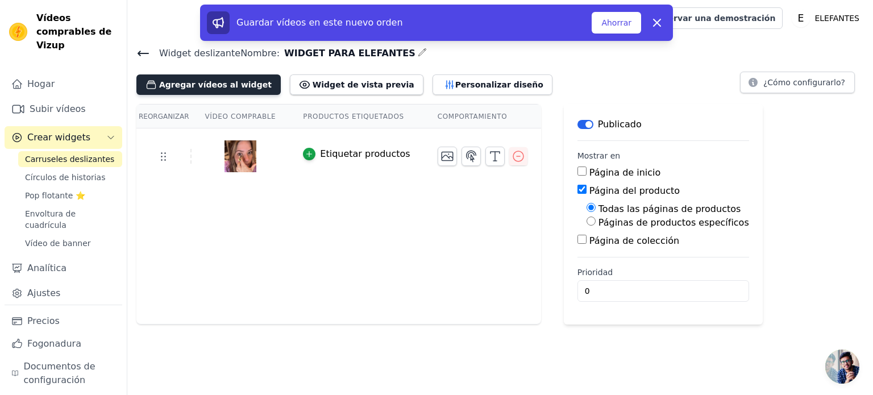
click at [191, 82] on font "Agregar vídeos al widget" at bounding box center [215, 84] width 113 height 9
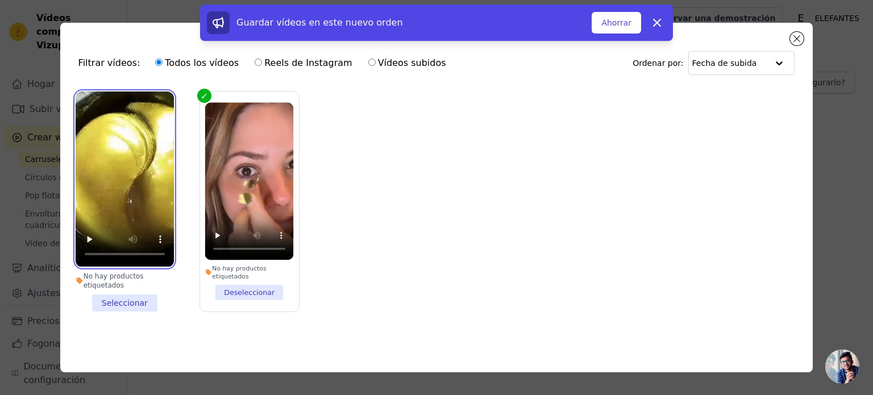
click at [152, 195] on video at bounding box center [125, 178] width 98 height 175
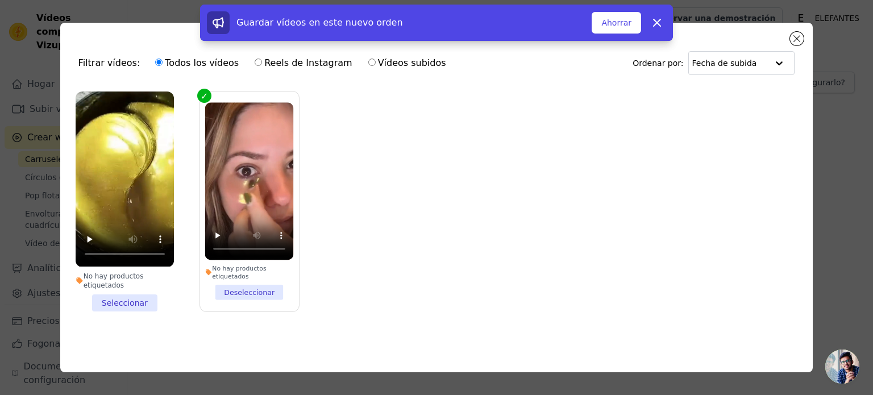
click at [128, 305] on li "No hay productos etiquetados Seleccionar" at bounding box center [125, 200] width 98 height 219
click at [0, 0] on input "No hay productos etiquetados Seleccionar" at bounding box center [0, 0] width 0 height 0
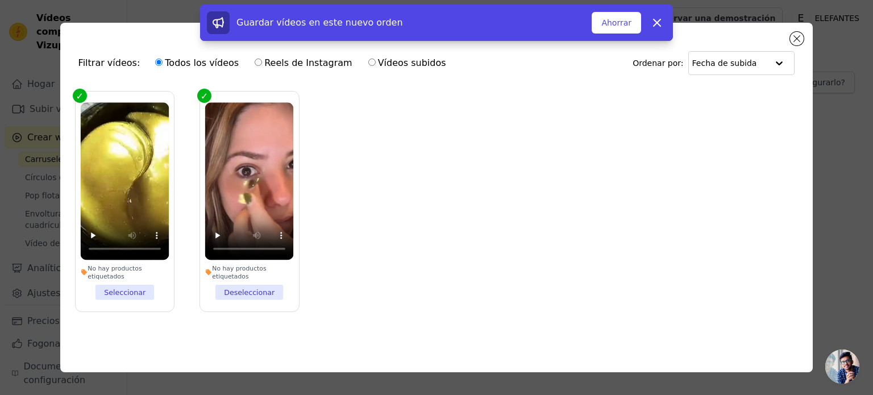
click at [202, 93] on label "No hay productos etiquetados Deseleccionar" at bounding box center [248, 201] width 99 height 220
click at [0, 0] on input "No hay productos etiquetados Deseleccionar" at bounding box center [0, 0] width 0 height 0
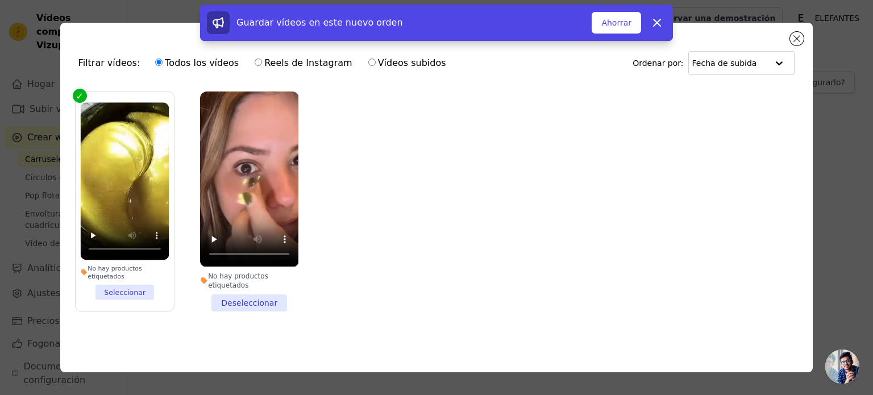
click at [113, 297] on li "No hay productos etiquetados Seleccionar" at bounding box center [124, 202] width 89 height 198
click at [0, 0] on input "No hay productos etiquetados Seleccionar" at bounding box center [0, 0] width 0 height 0
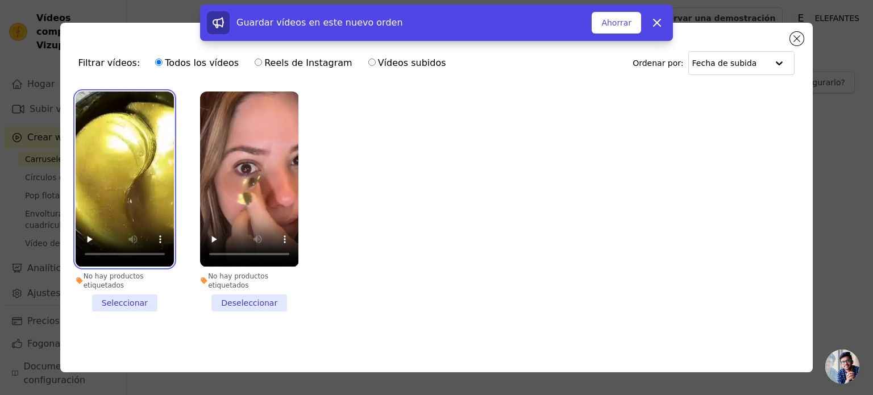
click at [93, 117] on video at bounding box center [125, 178] width 98 height 175
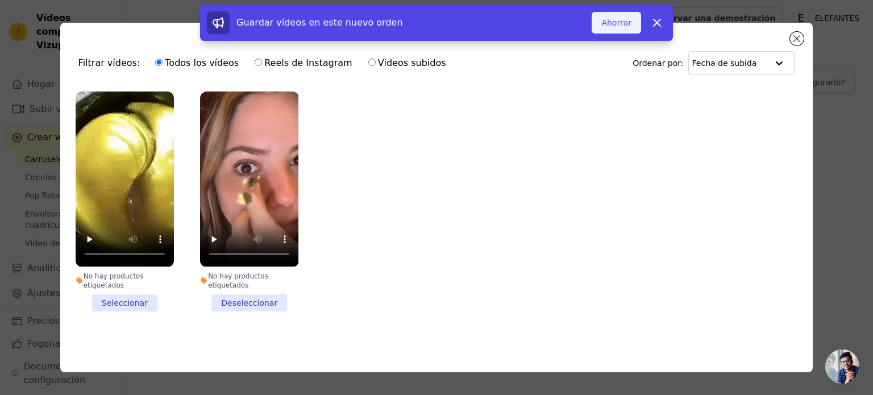
click at [622, 24] on font "Ahorrar" at bounding box center [616, 22] width 30 height 9
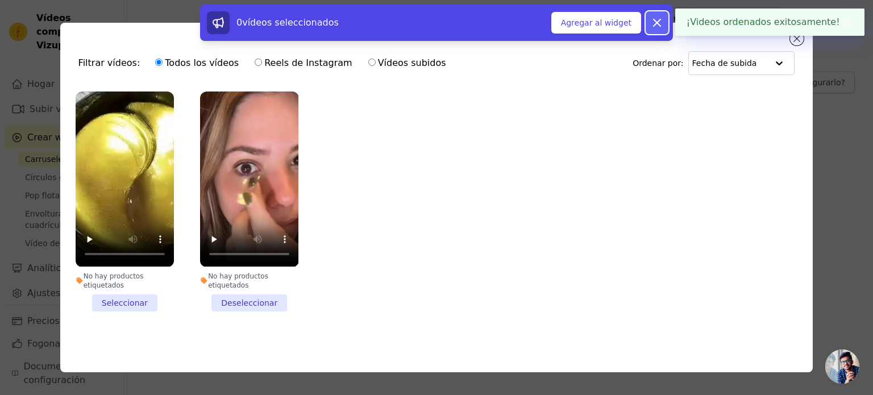
click at [658, 21] on icon at bounding box center [656, 22] width 7 height 7
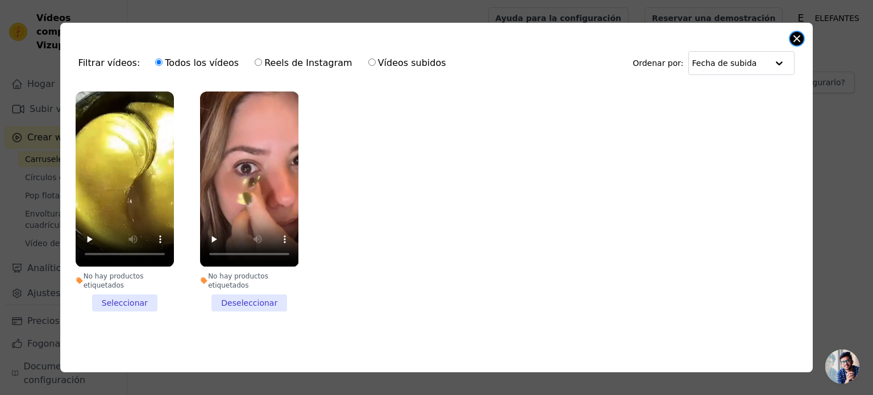
click at [800, 38] on button "Cerrar modal" at bounding box center [797, 39] width 14 height 14
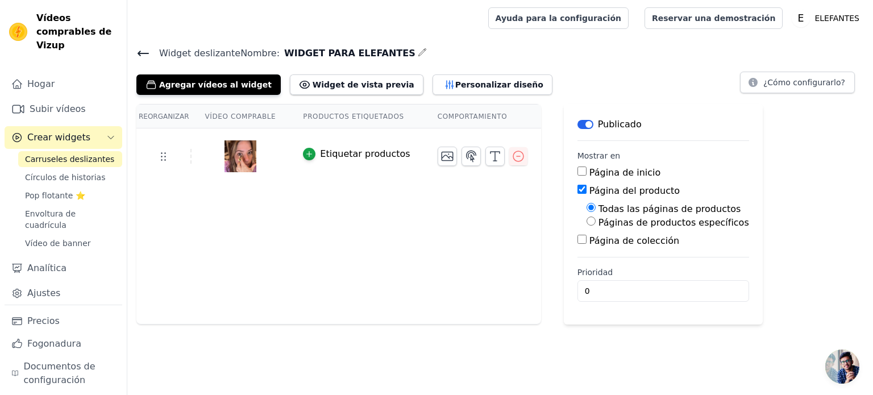
click at [296, 234] on div "Reorganizar Vídeo comprable Productos etiquetados Comportamiento Etiquetar prod…" at bounding box center [338, 214] width 405 height 220
click at [234, 82] on font "Agregar vídeos al widget" at bounding box center [215, 84] width 113 height 9
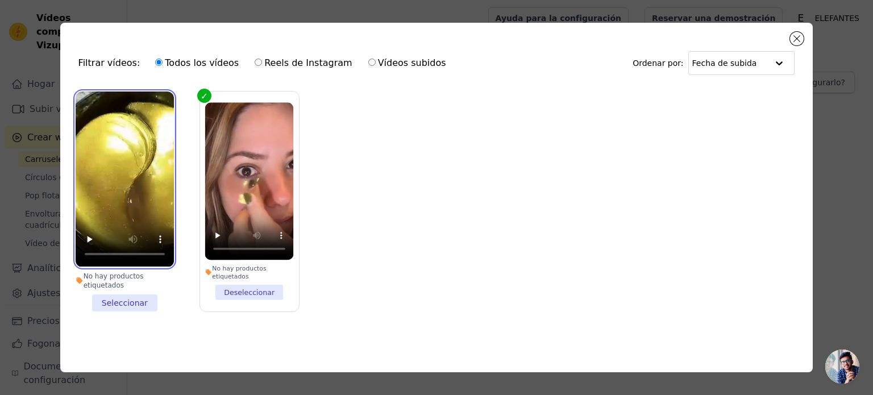
click at [115, 210] on video at bounding box center [125, 178] width 98 height 175
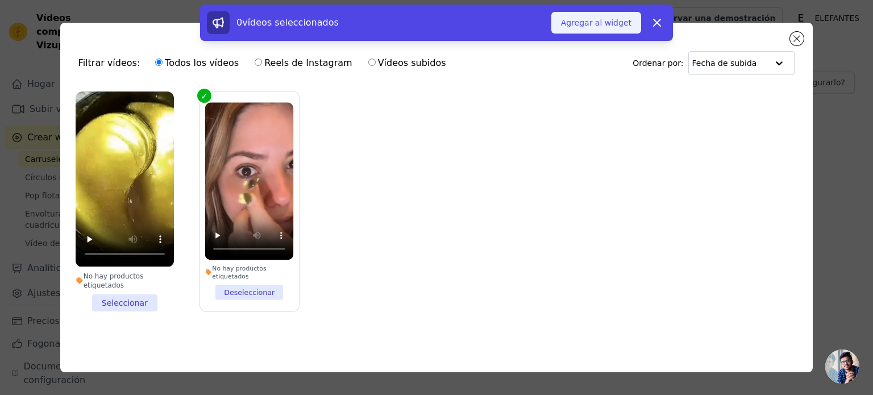
click at [606, 17] on font "Agregar al widget" at bounding box center [596, 22] width 70 height 11
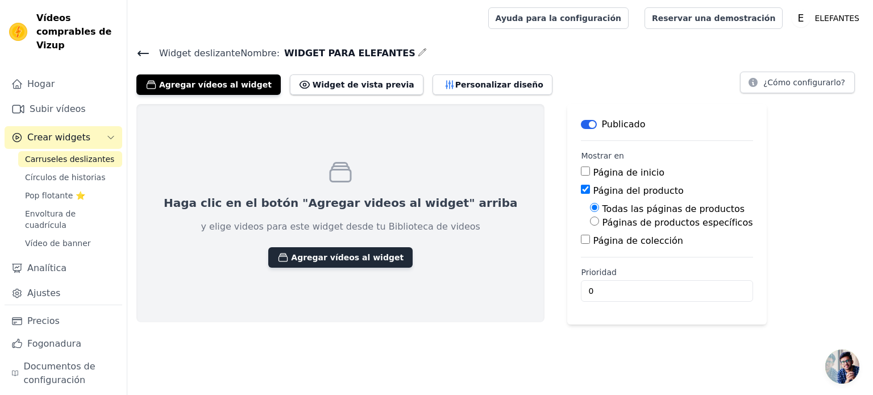
click at [291, 256] on font "Agregar vídeos al widget" at bounding box center [347, 257] width 113 height 9
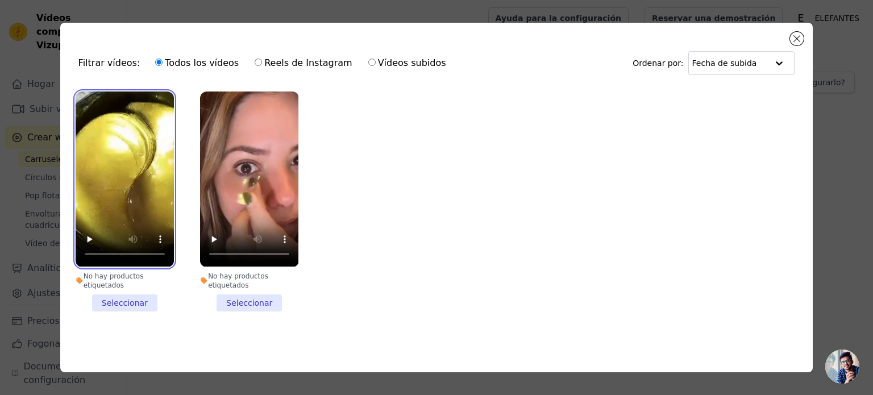
click at [135, 138] on video at bounding box center [125, 178] width 98 height 175
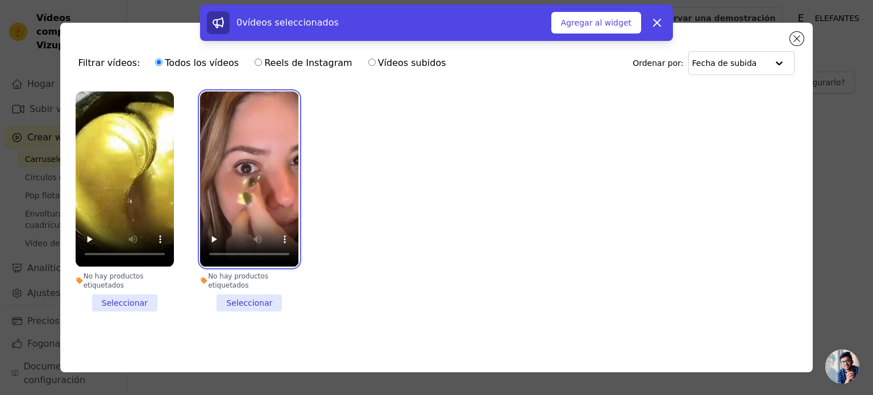
click at [232, 160] on video at bounding box center [249, 178] width 98 height 175
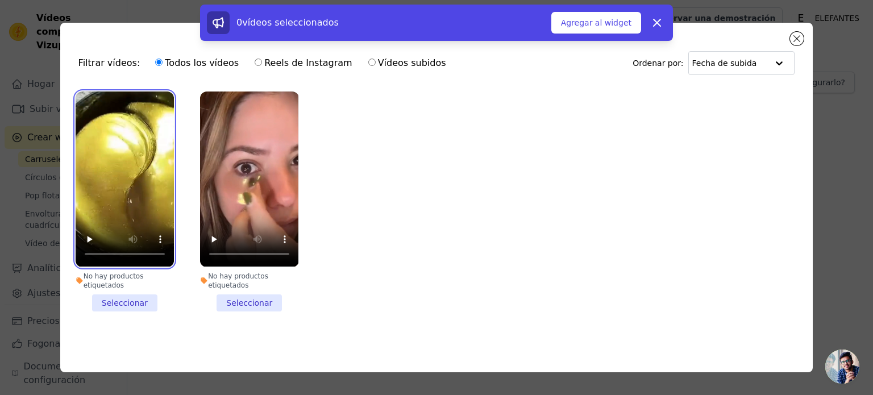
click at [153, 193] on video at bounding box center [125, 178] width 98 height 175
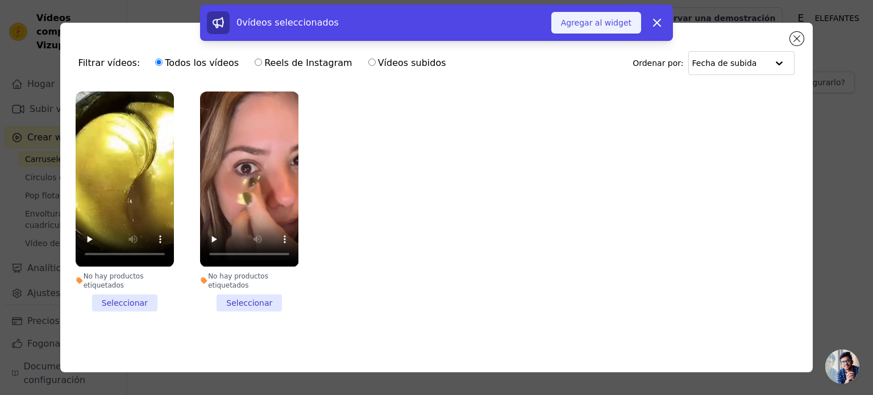
click at [617, 20] on font "Agregar al widget" at bounding box center [596, 22] width 70 height 9
